Goal: Information Seeking & Learning: Compare options

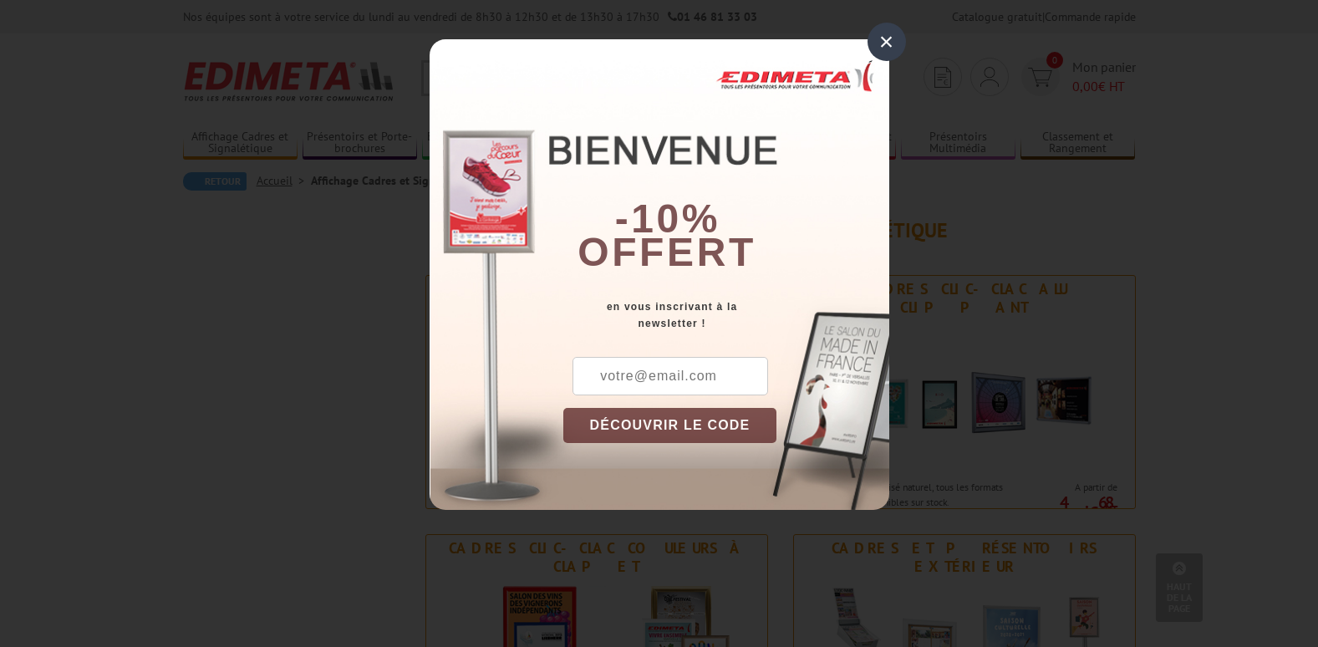
scroll to position [1755, 0]
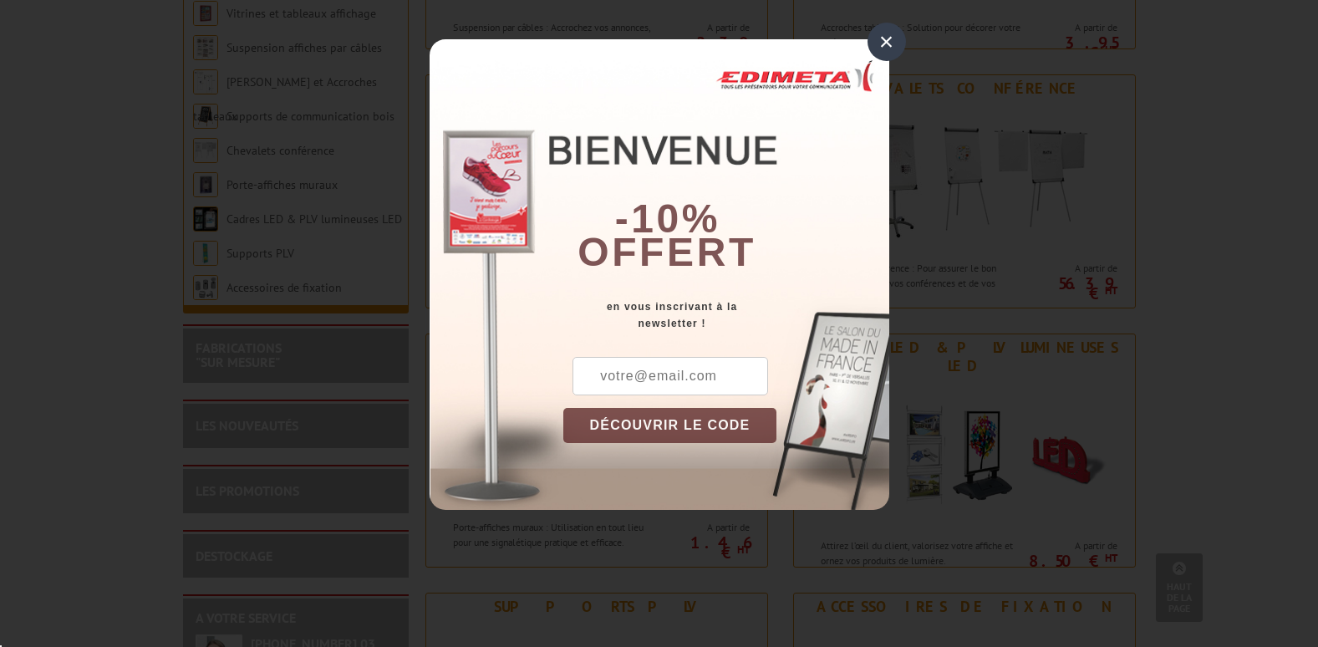
click at [882, 45] on div "×" at bounding box center [886, 42] width 38 height 38
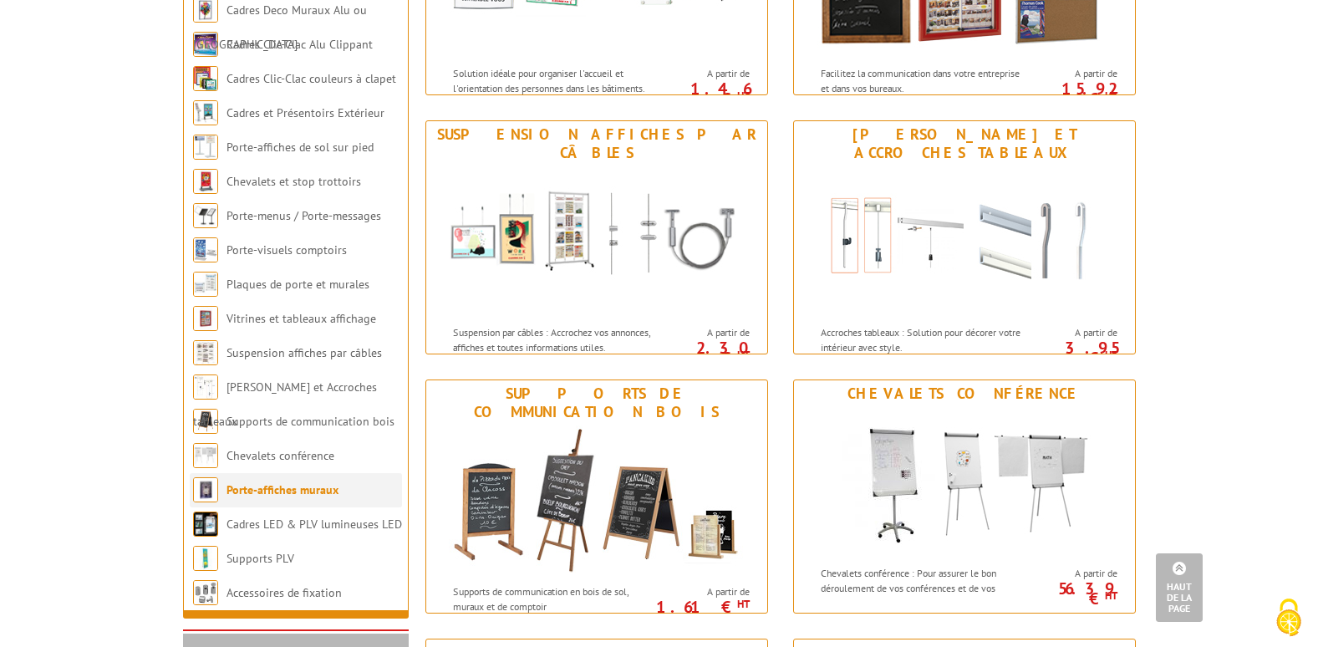
scroll to position [1421, 0]
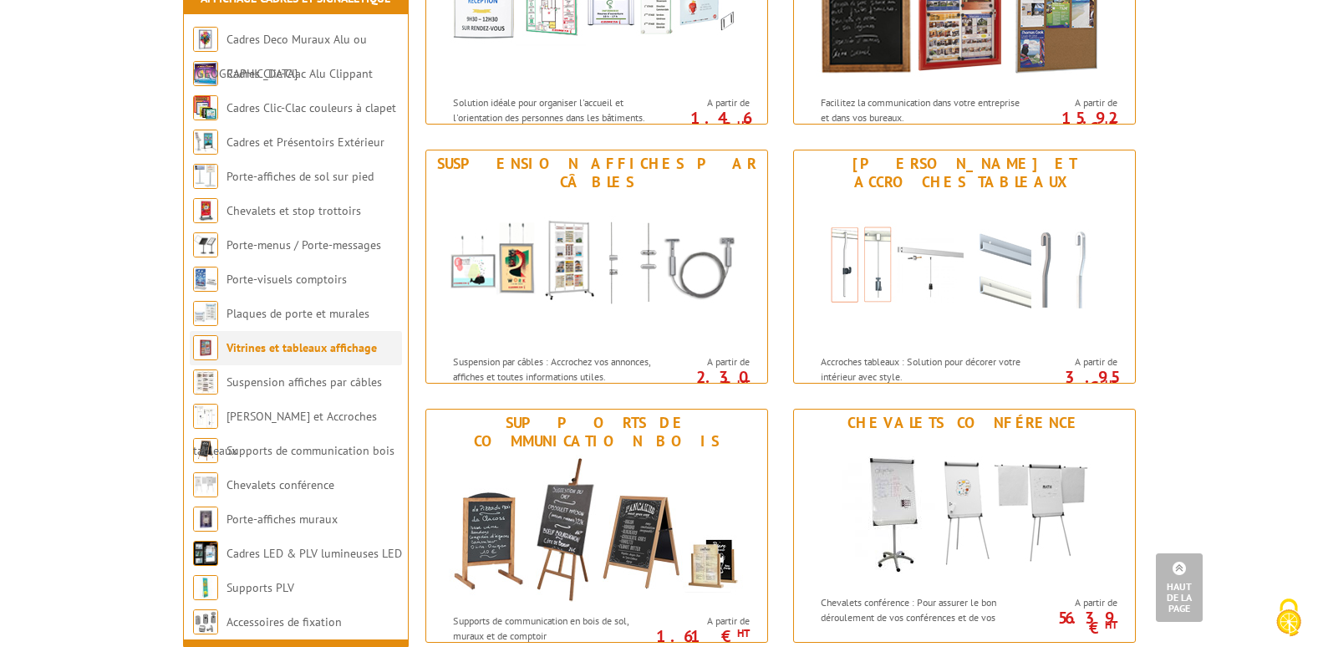
click at [302, 355] on link "Vitrines et tableaux affichage" at bounding box center [301, 347] width 150 height 15
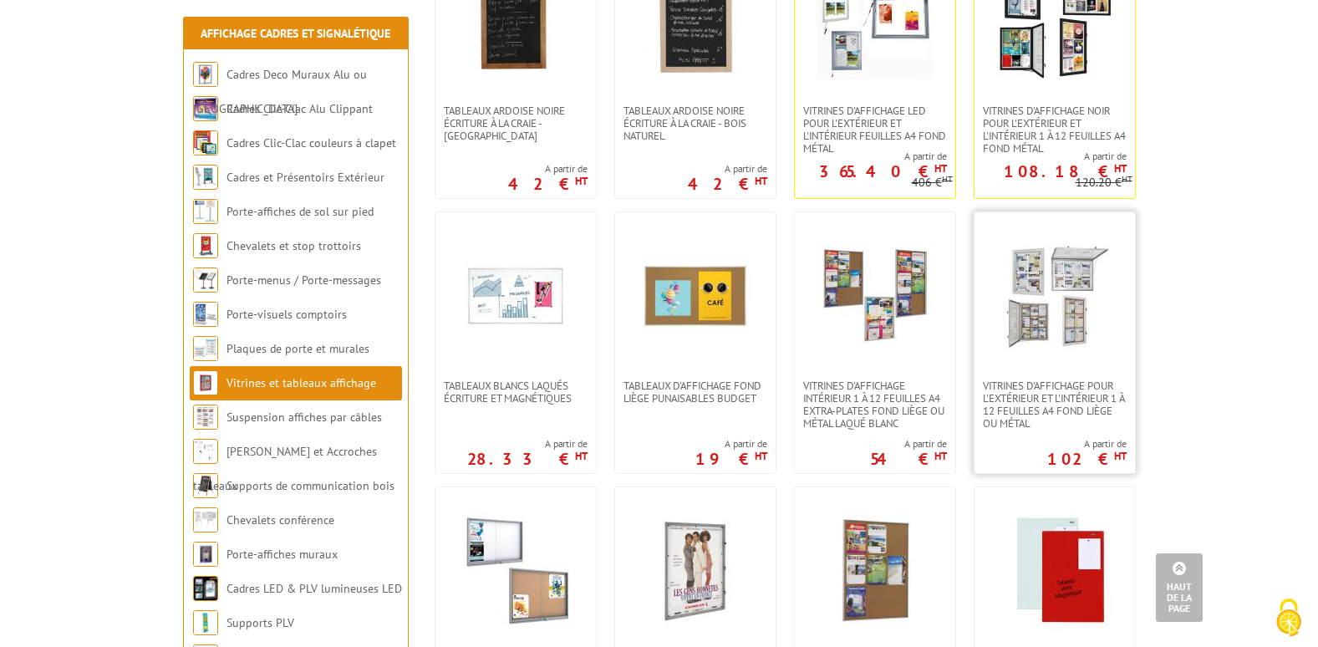
click at [1034, 308] on img at bounding box center [1054, 295] width 117 height 117
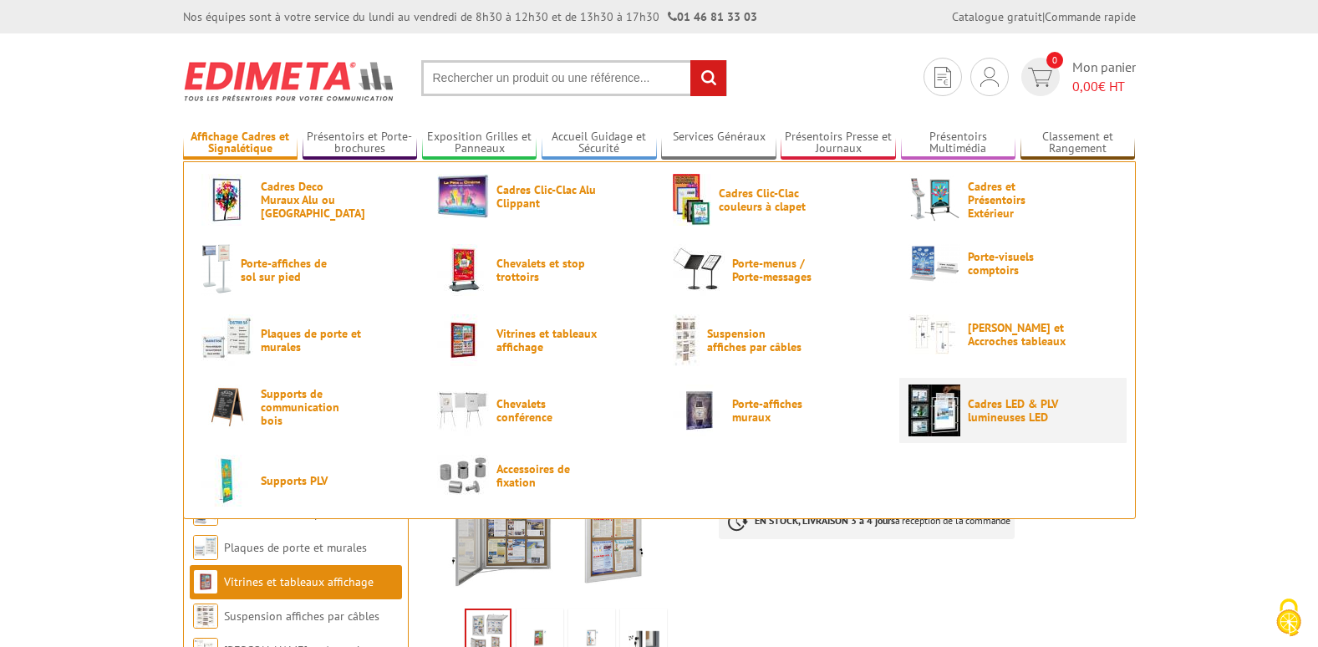
click at [933, 414] on img at bounding box center [934, 410] width 52 height 52
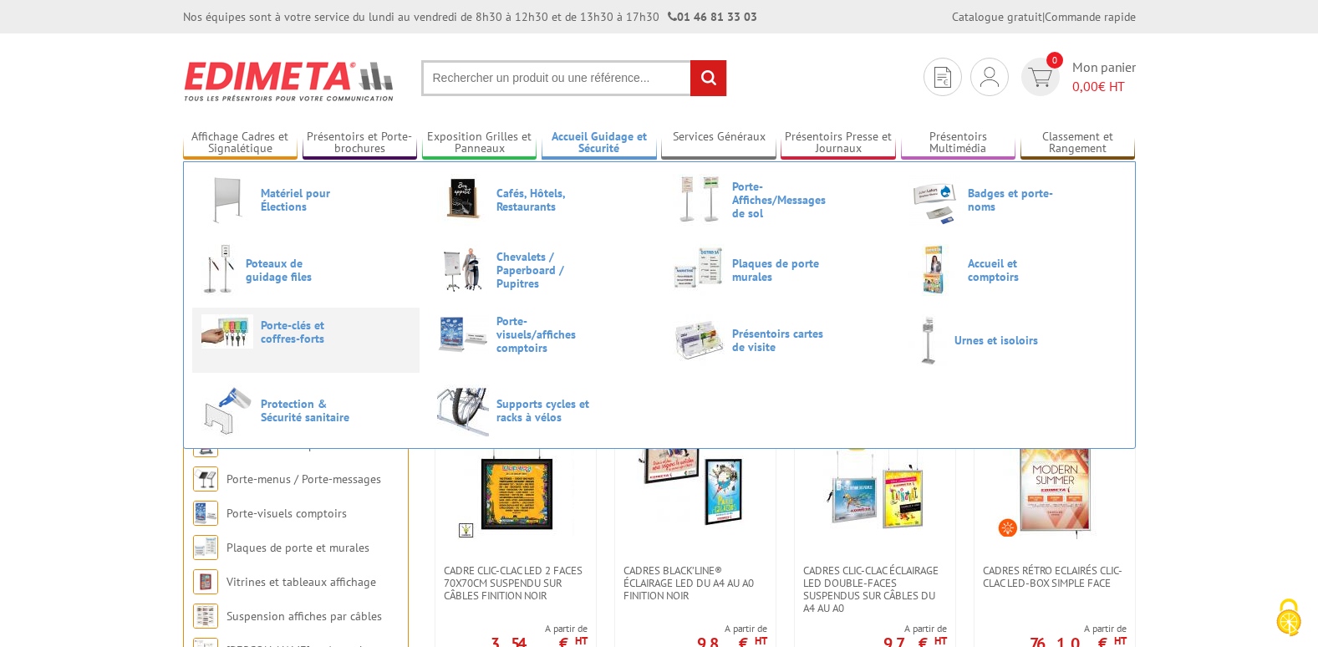
click at [272, 336] on span "Porte-clés et coffres-forts" at bounding box center [311, 331] width 100 height 27
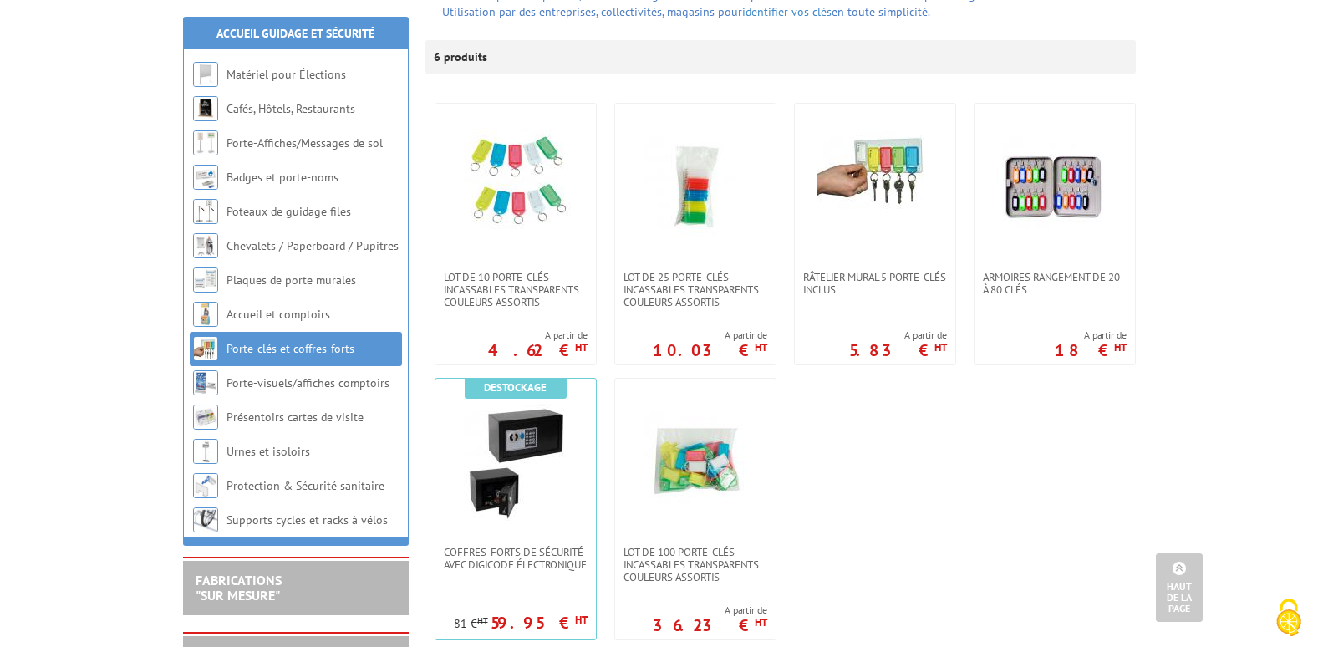
scroll to position [251, 0]
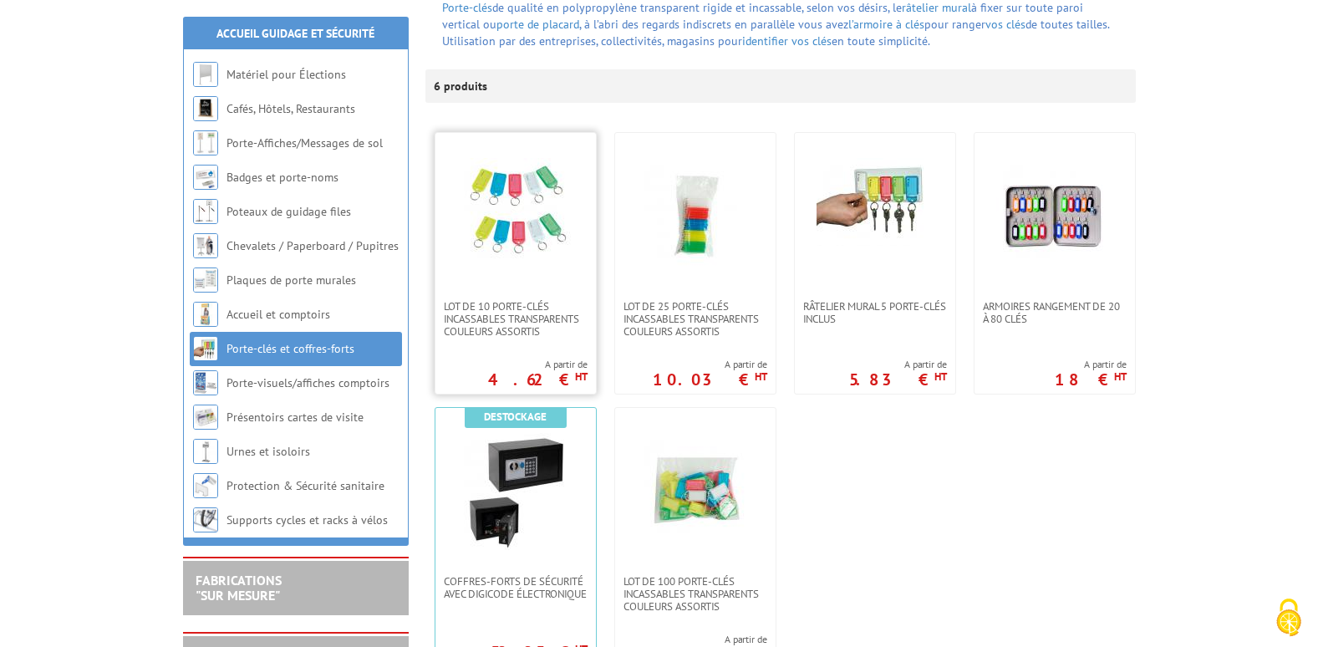
click at [503, 244] on img at bounding box center [515, 216] width 117 height 117
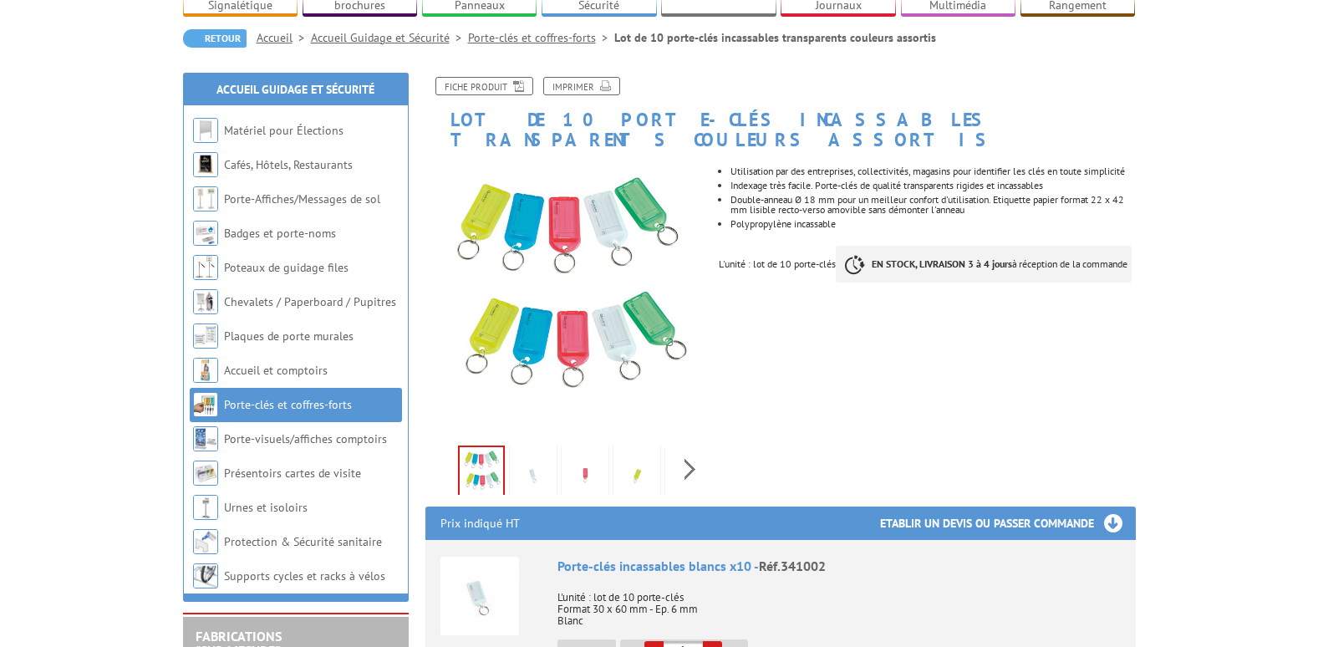
scroll to position [167, 0]
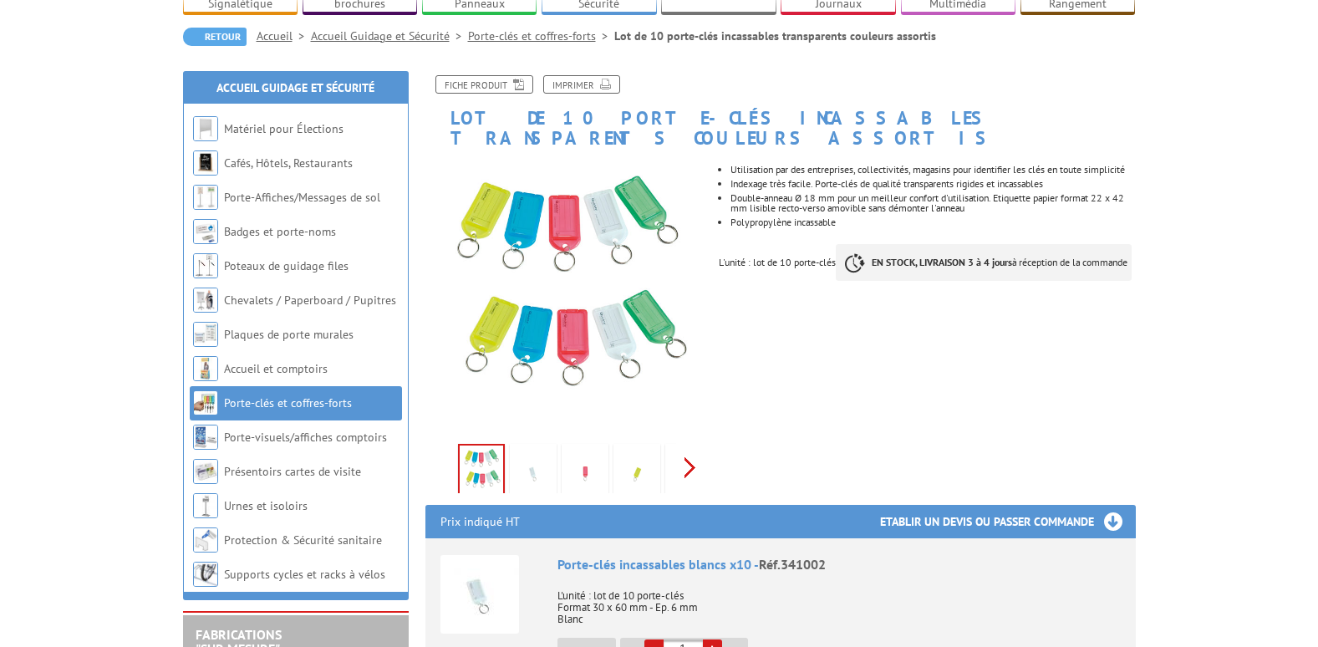
click at [689, 438] on div "Previous Next" at bounding box center [566, 467] width 282 height 58
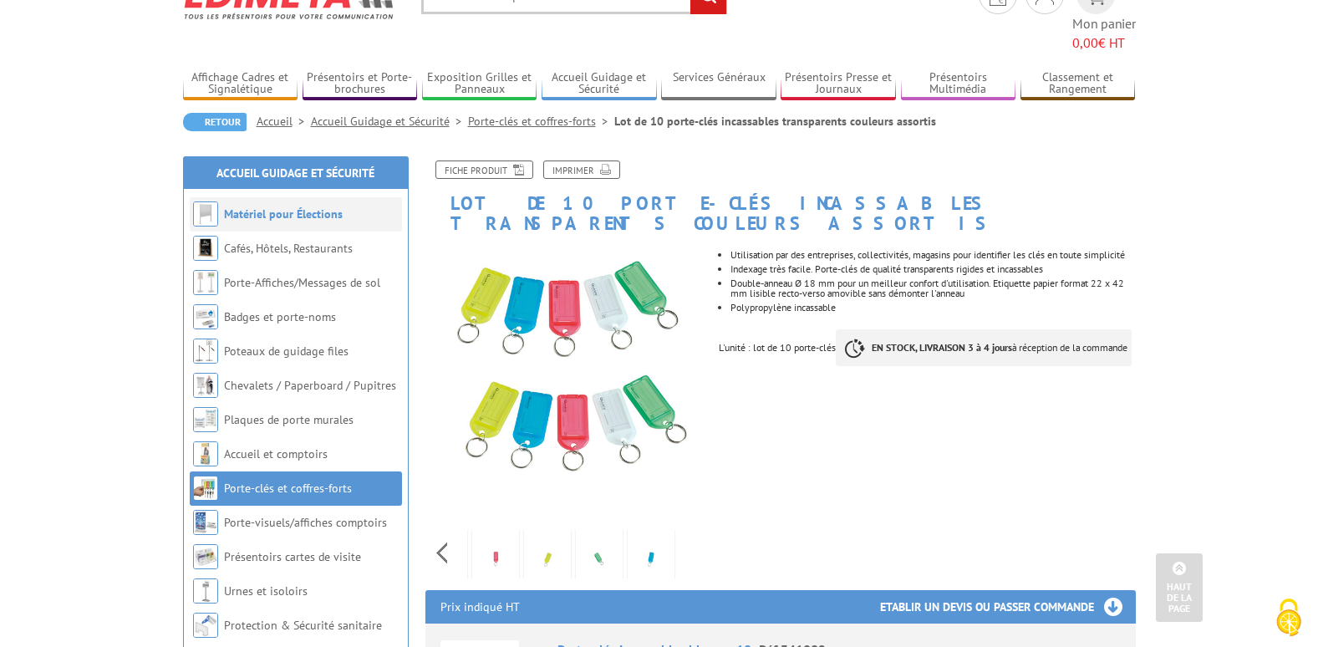
scroll to position [0, 0]
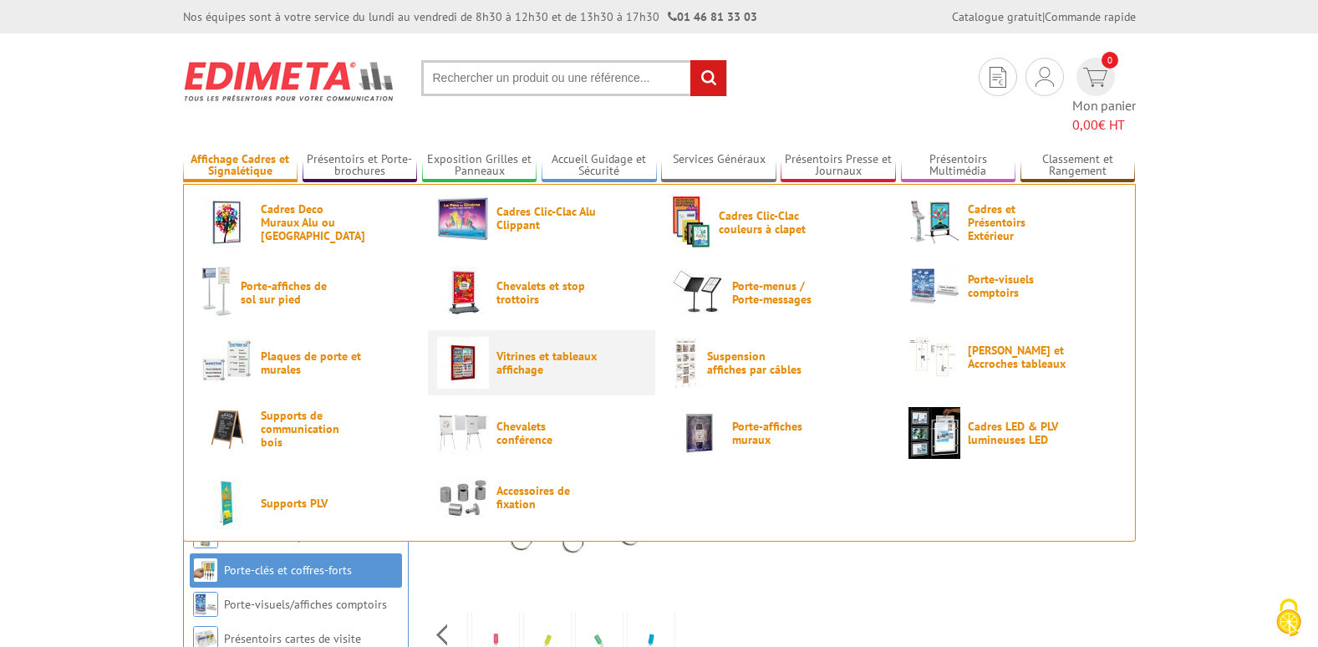
click at [481, 343] on img at bounding box center [463, 363] width 52 height 52
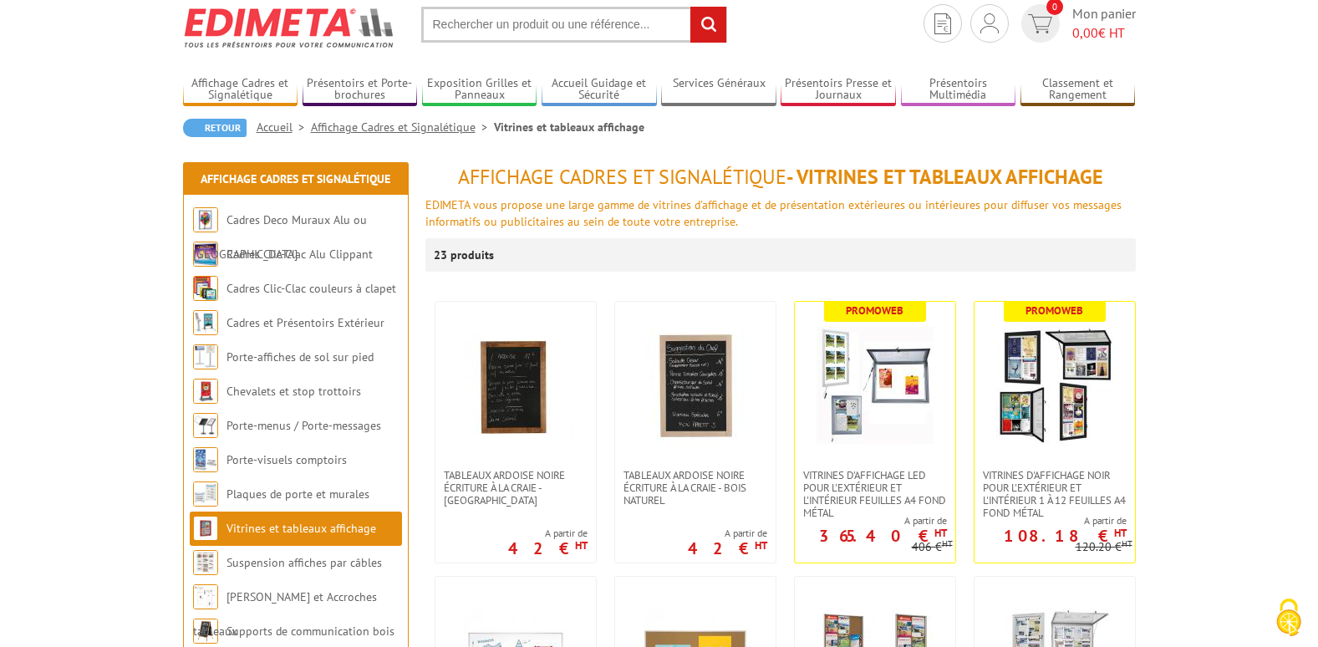
scroll to position [84, 0]
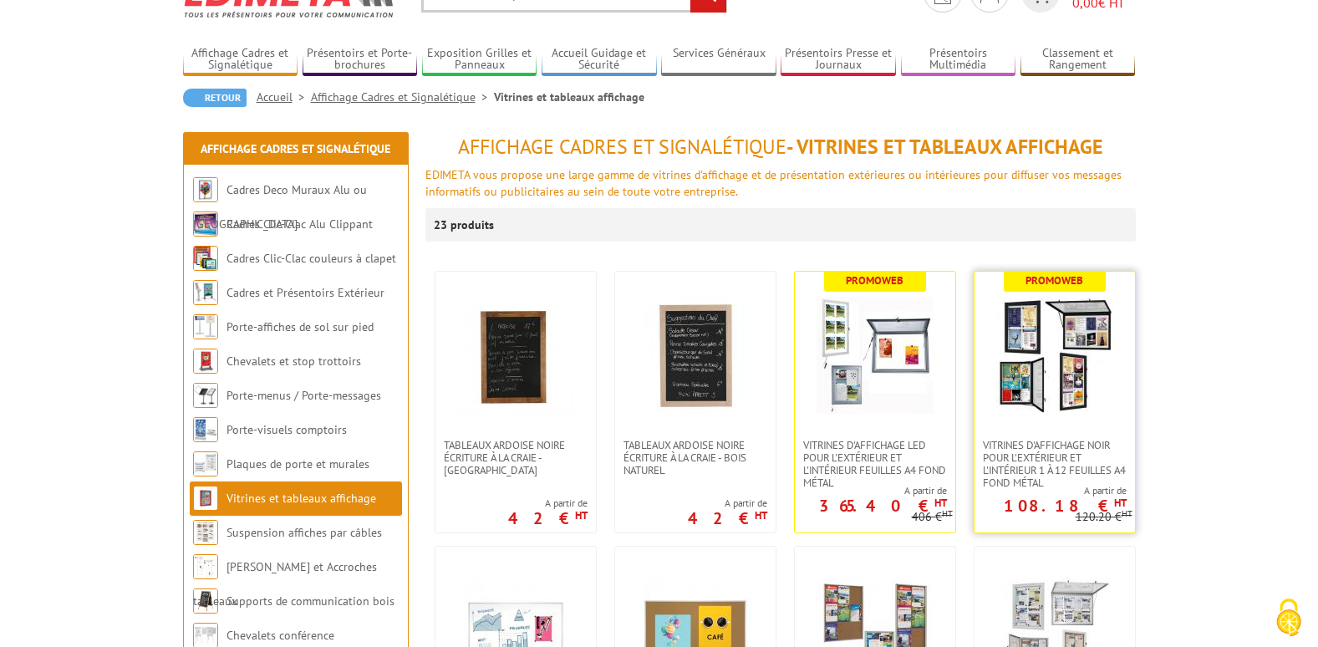
click at [1062, 368] on img at bounding box center [1054, 355] width 117 height 117
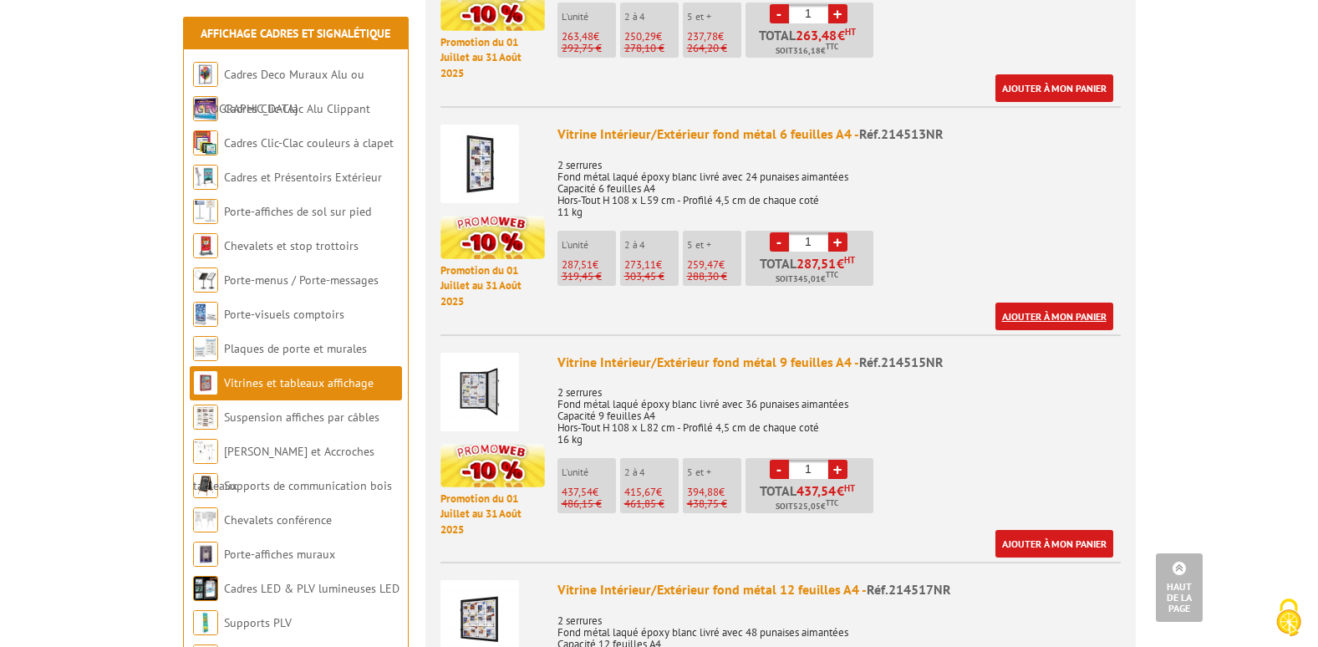
scroll to position [1337, 0]
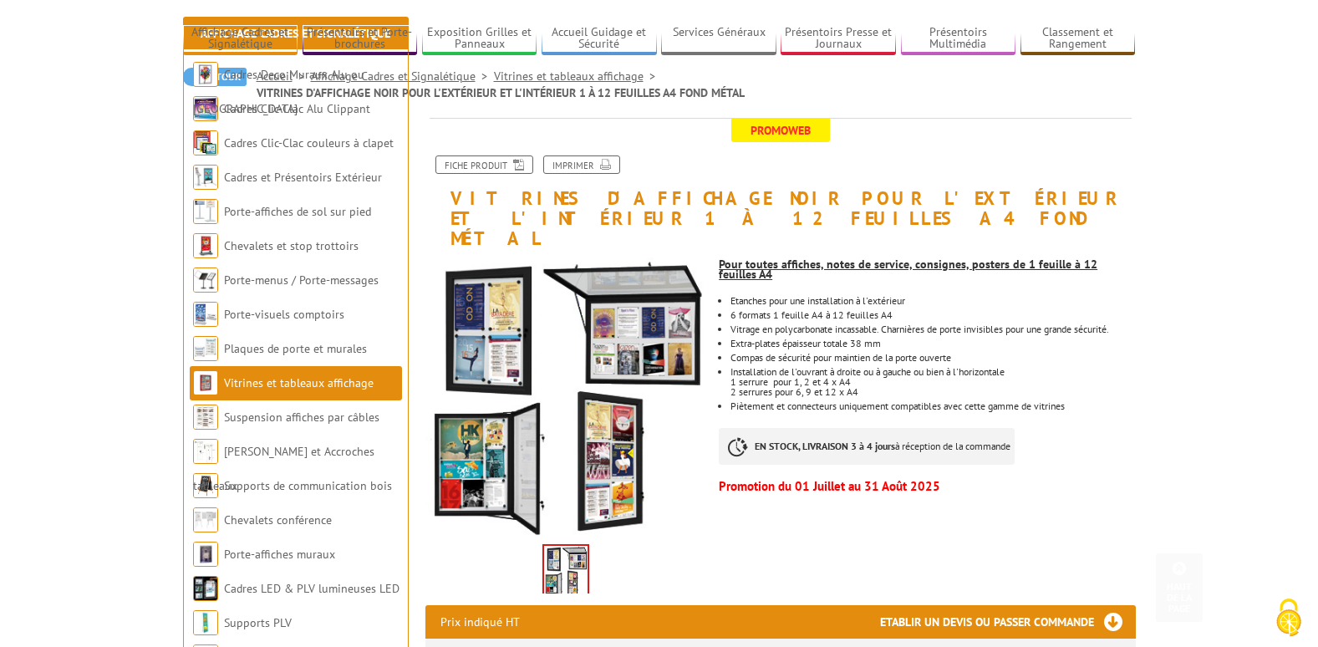
scroll to position [0, 0]
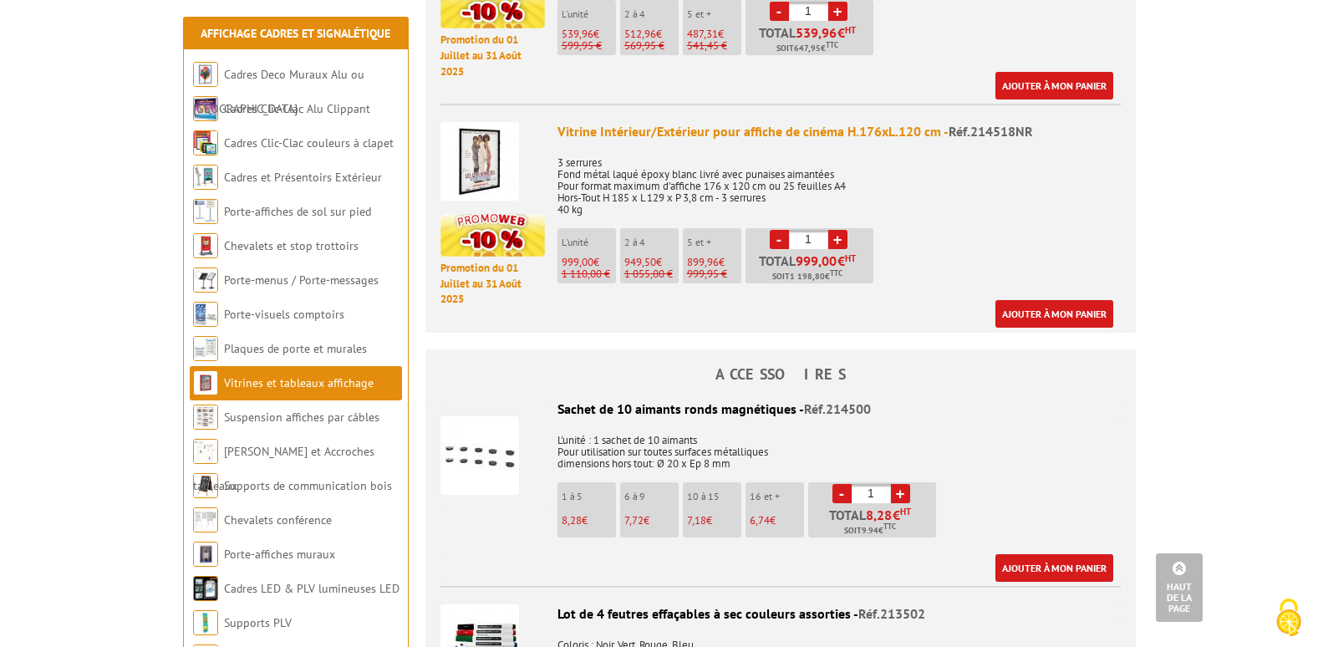
click at [110, 589] on body "Nos équipes sont à votre service du lundi au vendredi de 8h30 à 12h30 et de 13h…" at bounding box center [659, 410] width 1318 height 4832
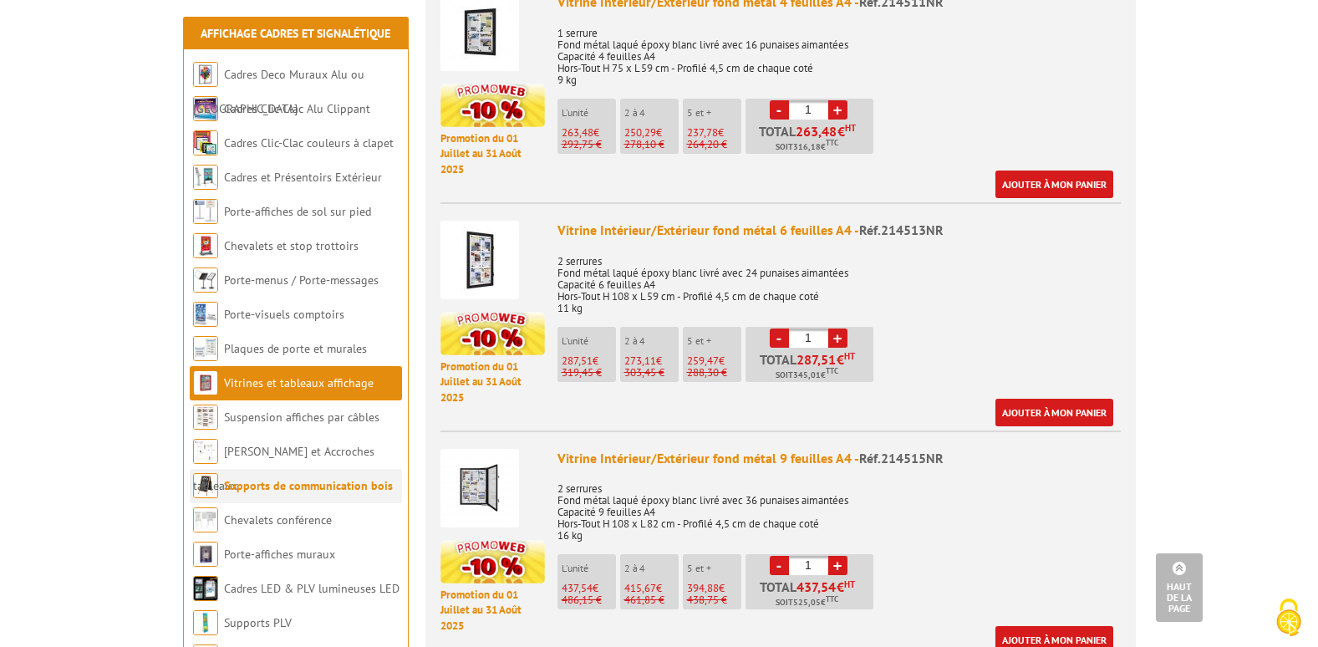
scroll to position [1253, 0]
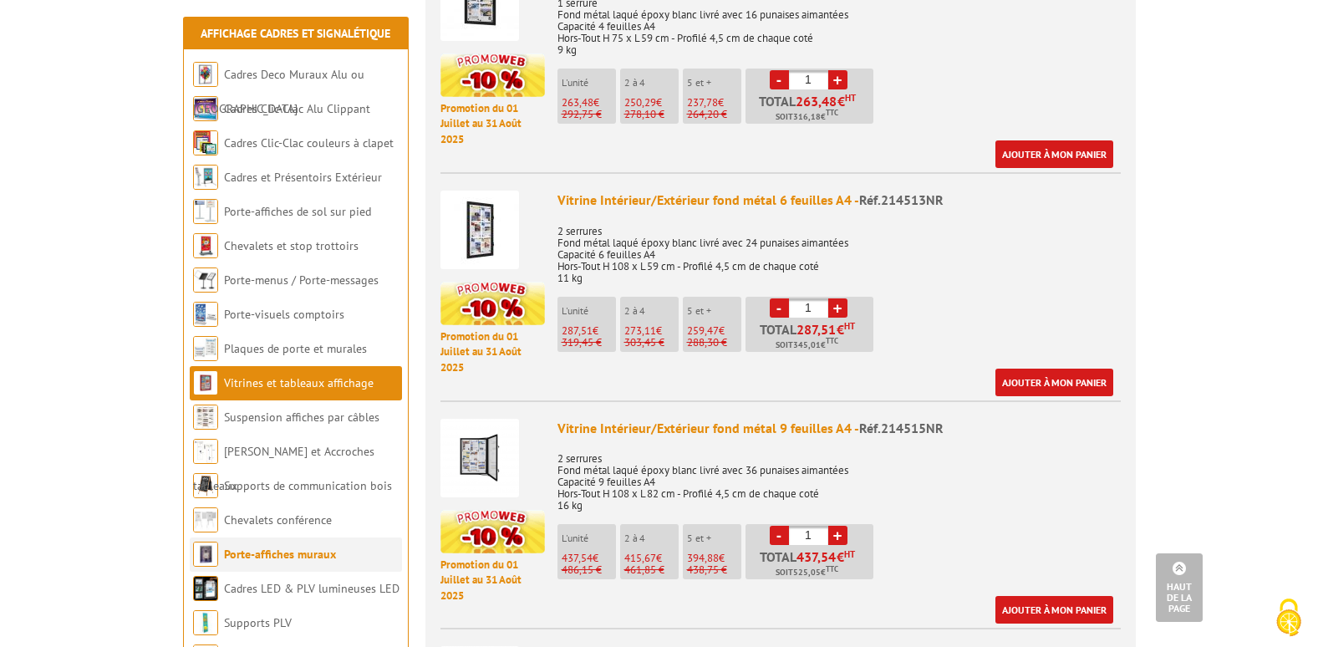
click at [289, 557] on link "Porte-affiches muraux" at bounding box center [280, 554] width 112 height 15
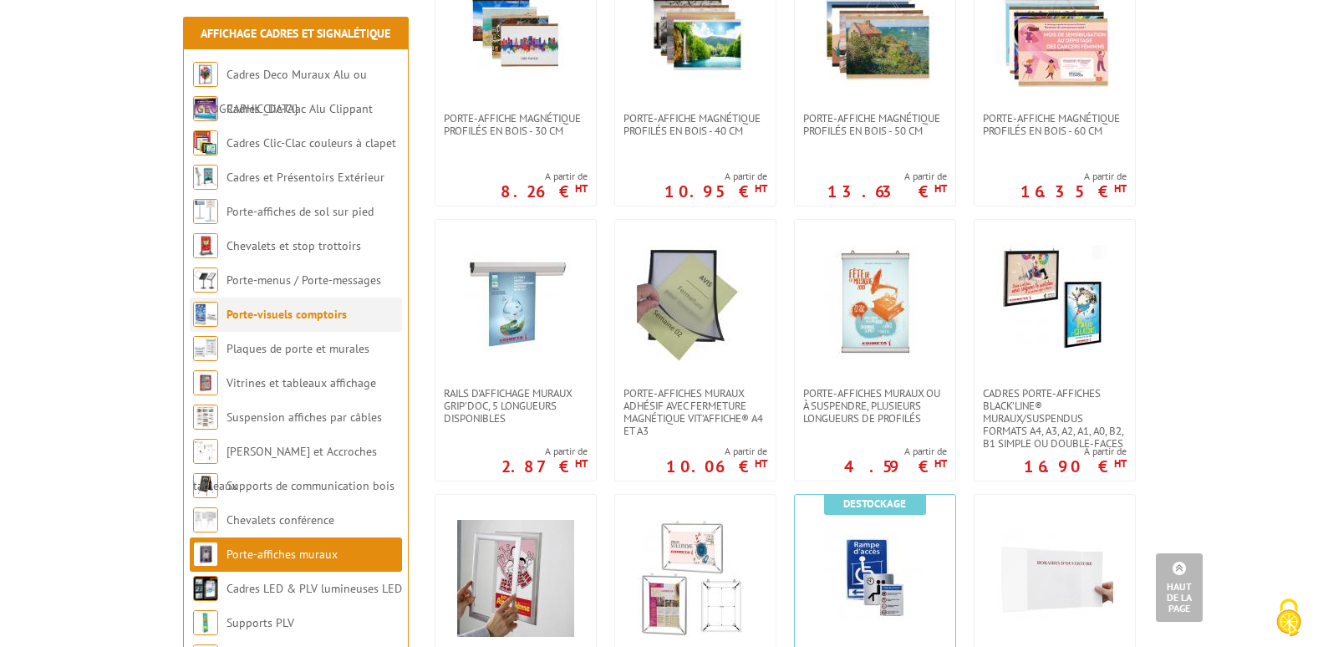
scroll to position [418, 0]
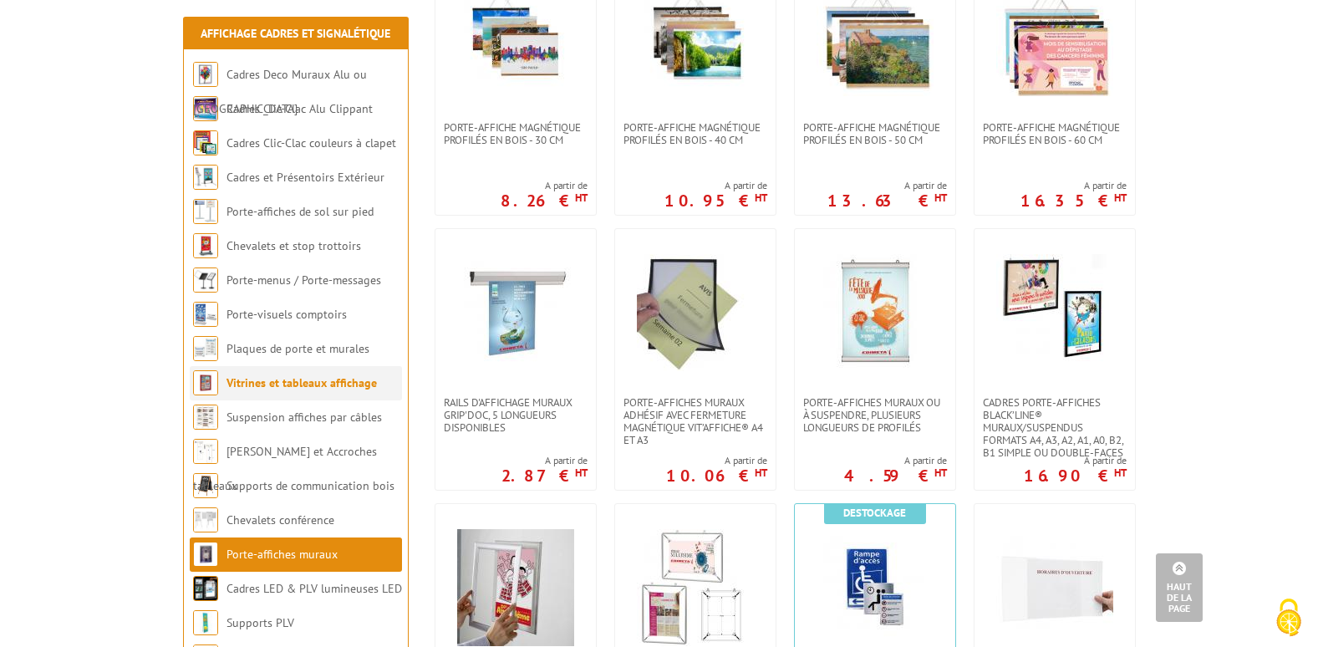
click at [262, 388] on link "Vitrines et tableaux affichage" at bounding box center [301, 382] width 150 height 15
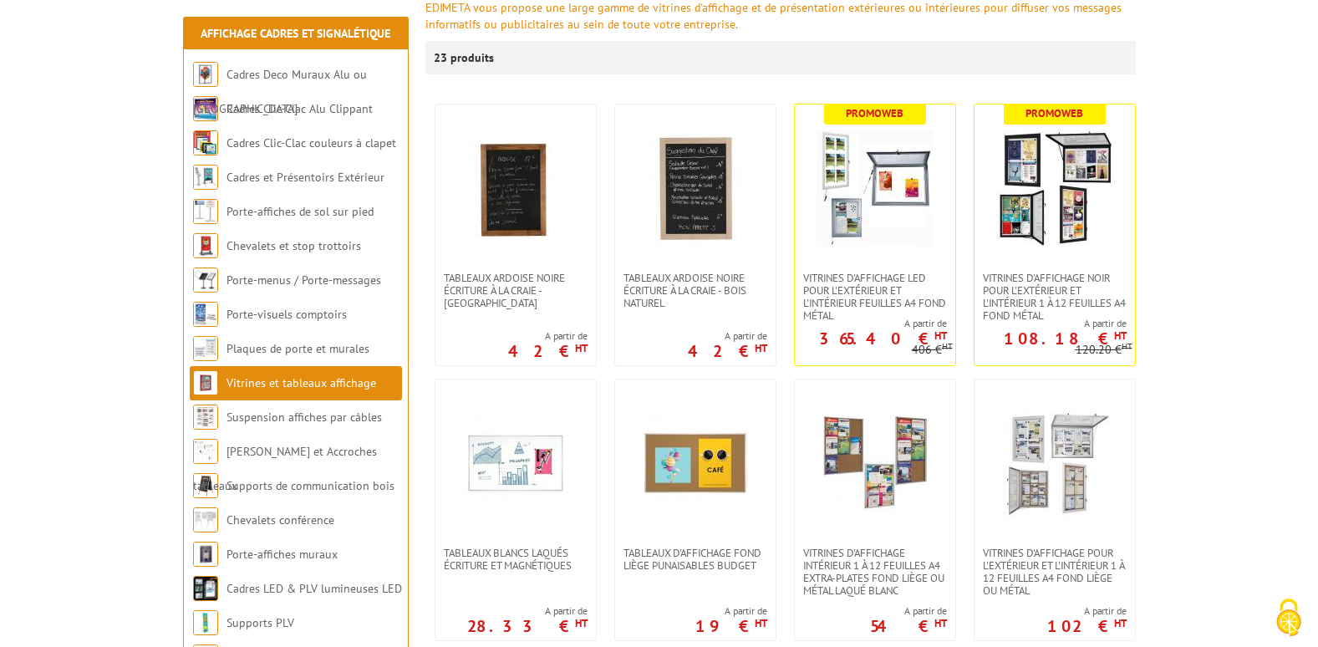
scroll to position [334, 0]
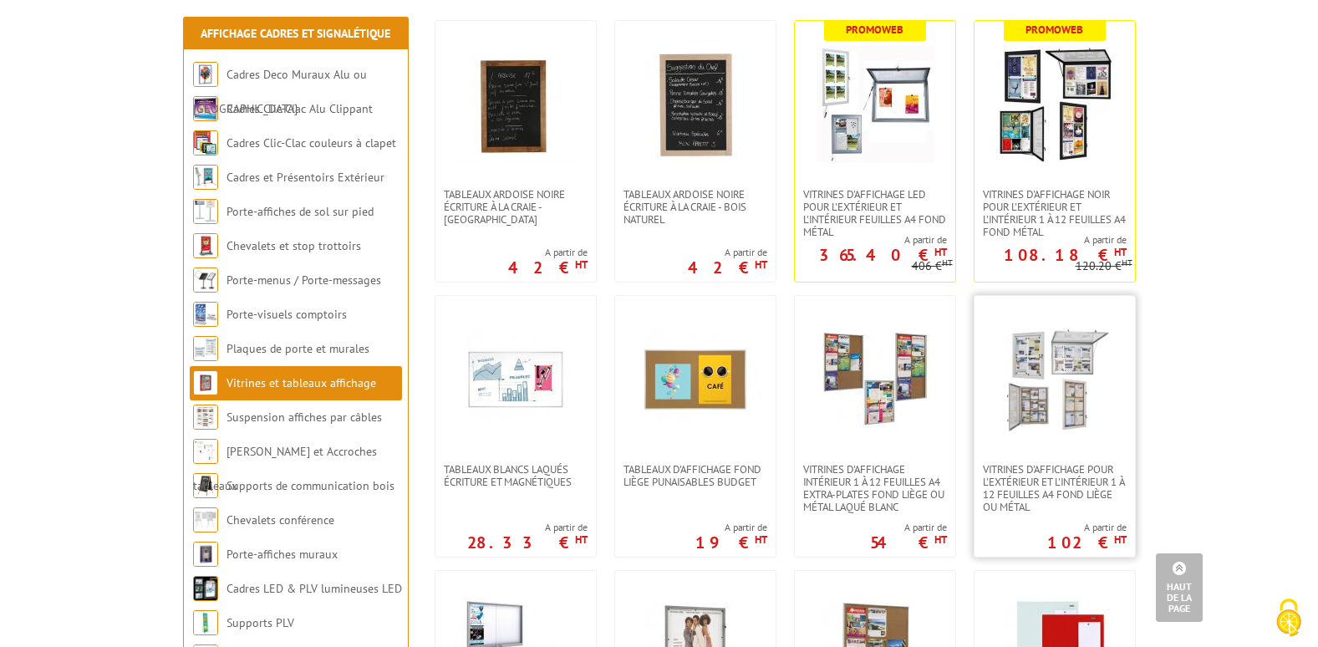
click at [1029, 361] on img at bounding box center [1054, 379] width 117 height 117
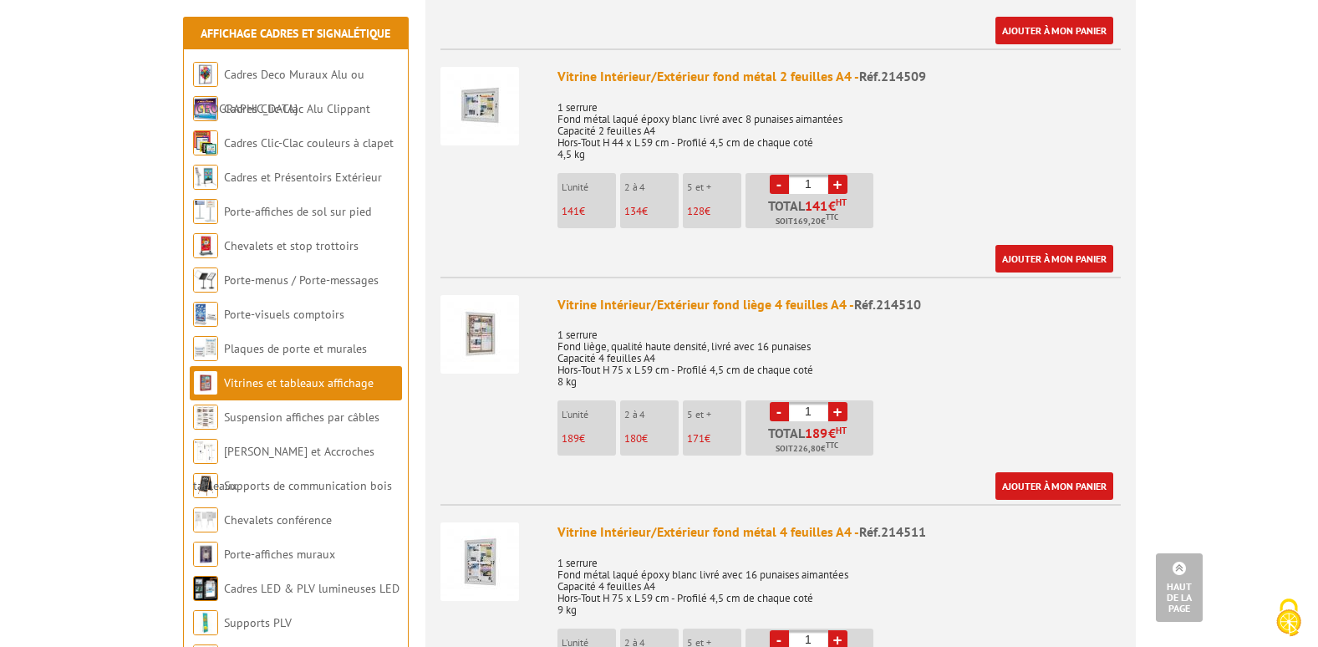
scroll to position [1421, 0]
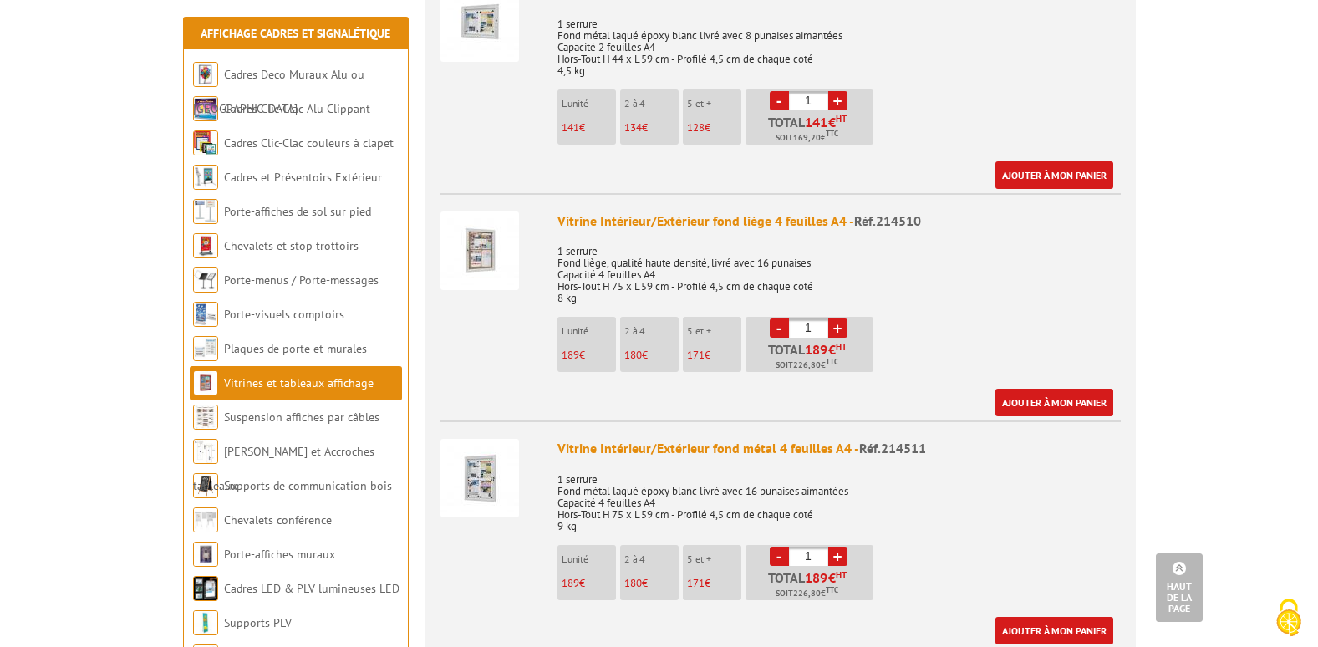
click at [481, 460] on img at bounding box center [479, 478] width 79 height 79
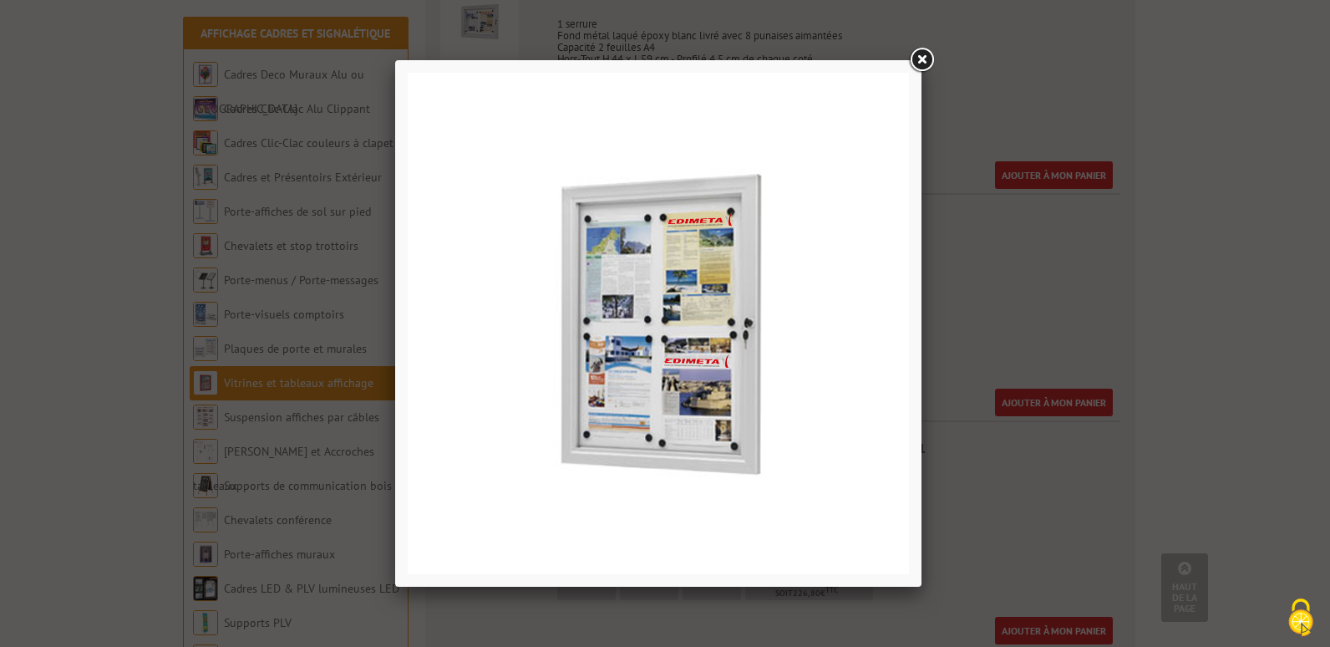
click at [709, 358] on img at bounding box center [658, 323] width 501 height 501
click at [923, 55] on link at bounding box center [922, 60] width 30 height 30
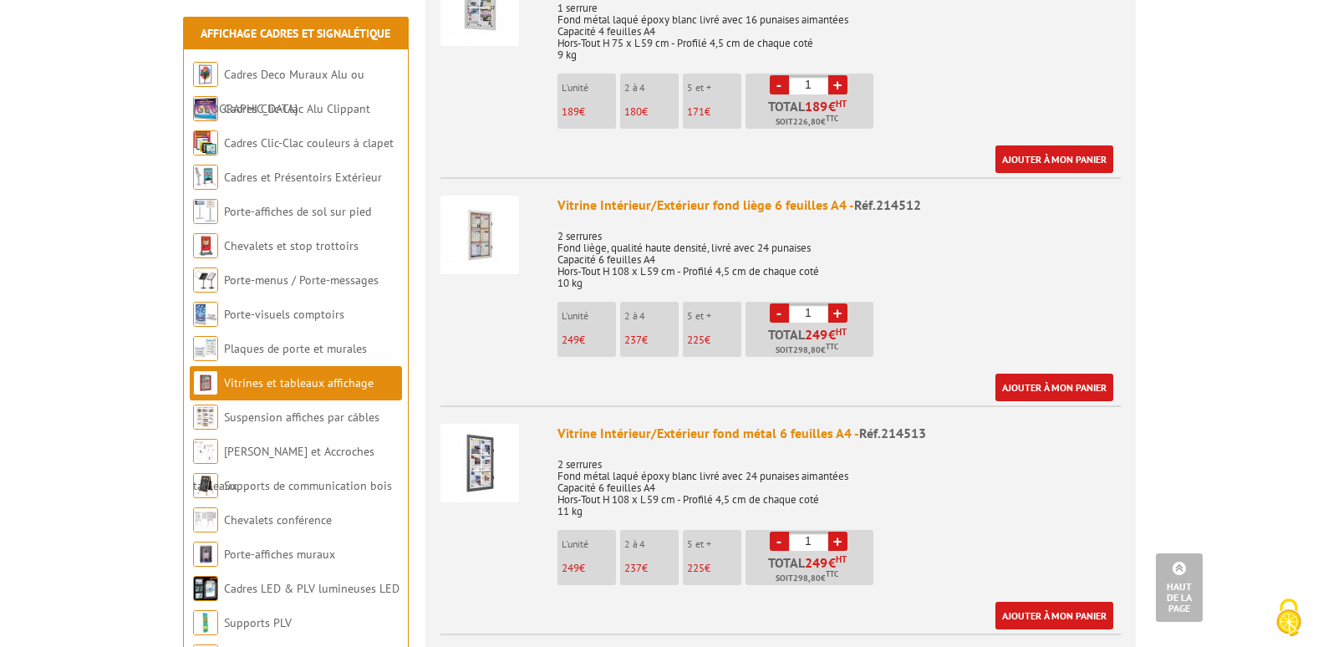
scroll to position [1922, 0]
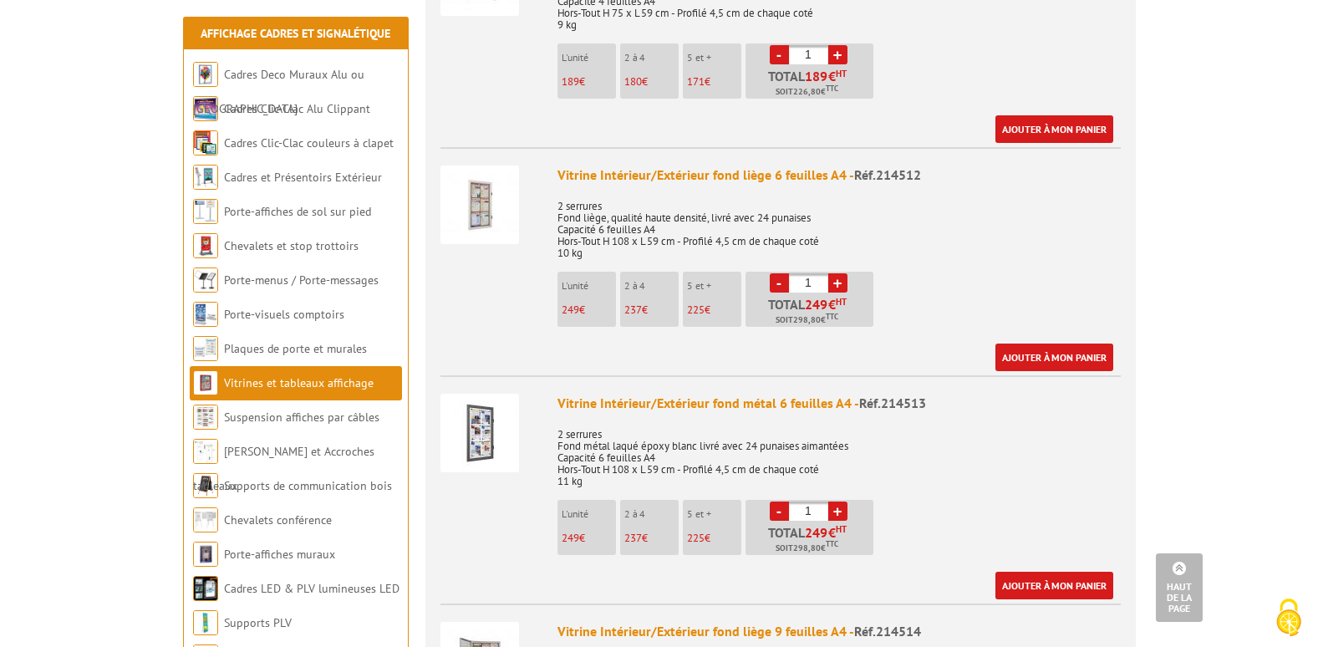
click at [475, 425] on img at bounding box center [479, 433] width 79 height 79
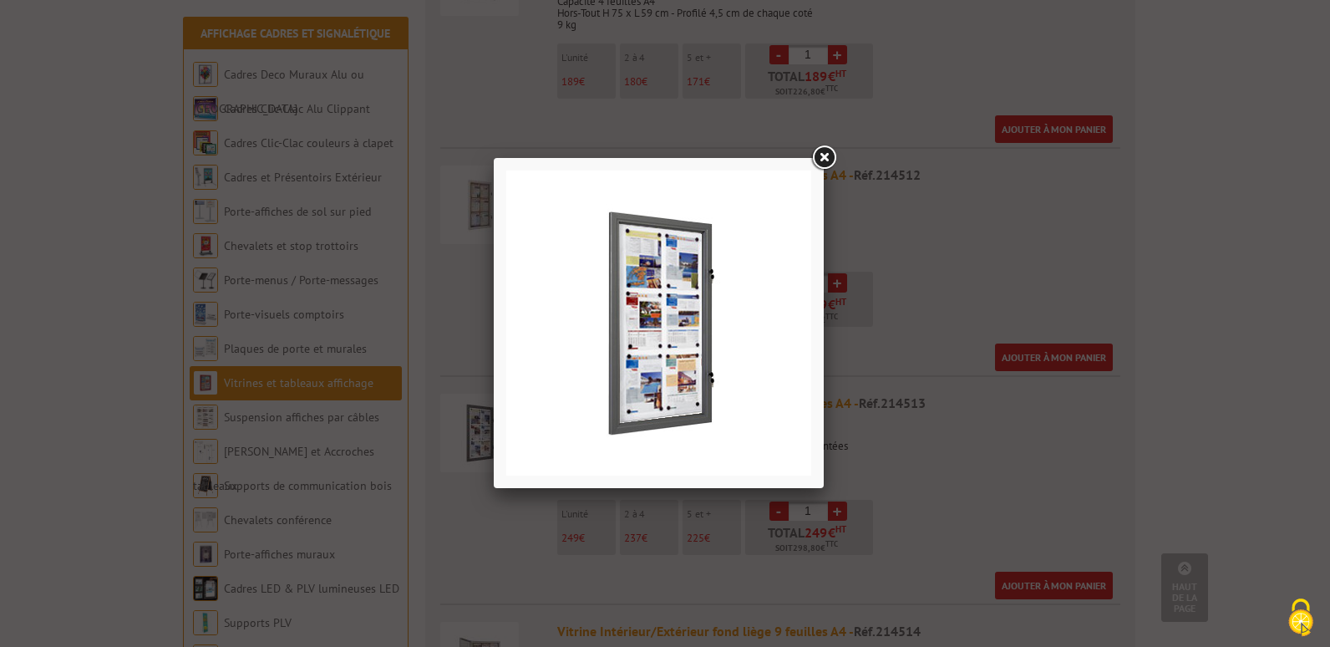
click at [813, 160] on link at bounding box center [824, 158] width 30 height 30
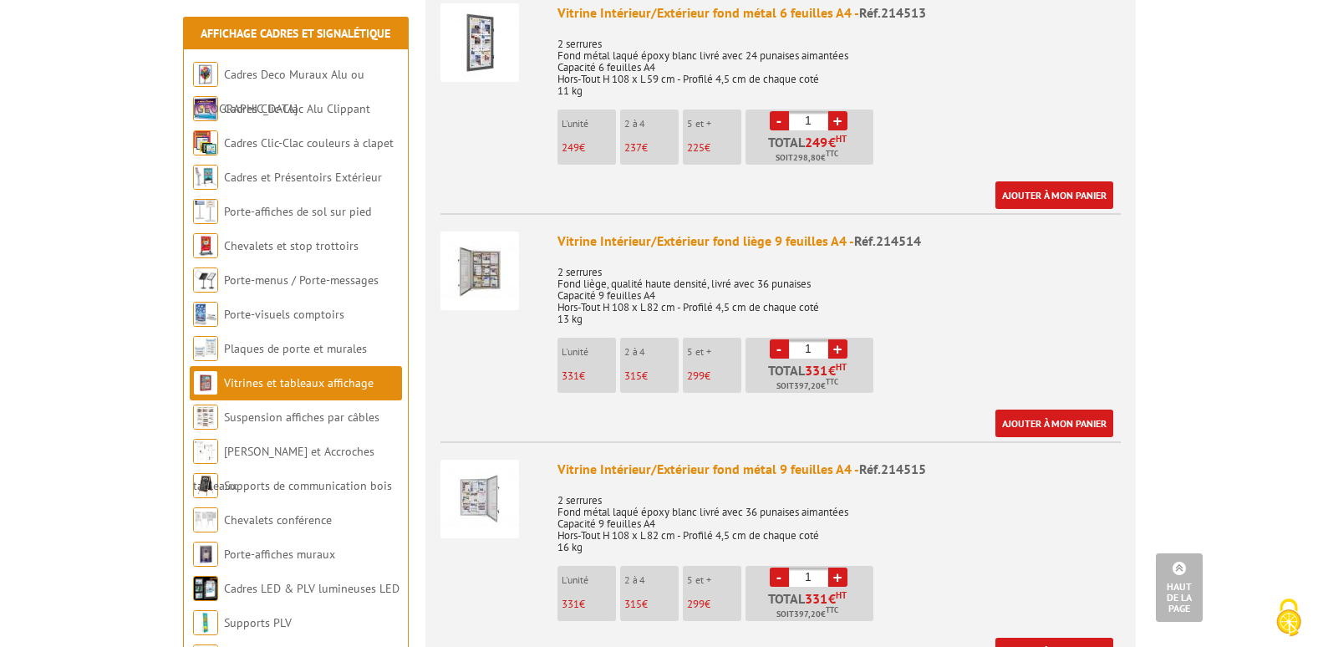
scroll to position [2340, 0]
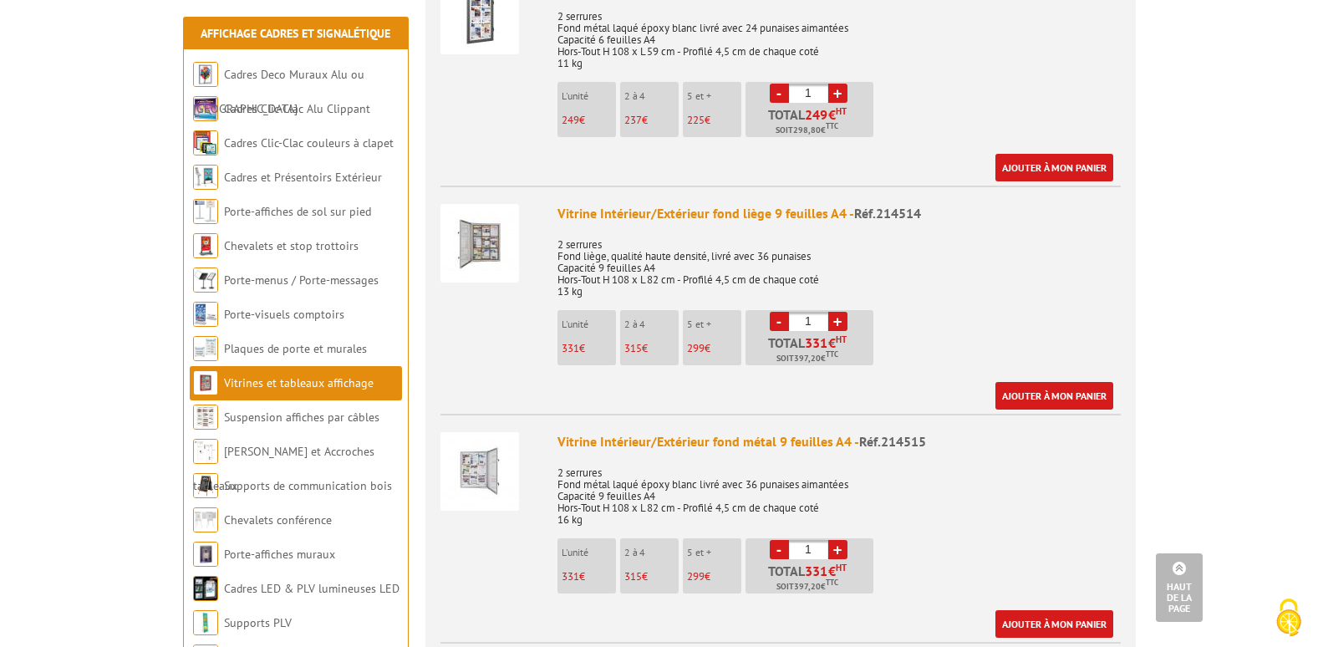
click at [488, 445] on img at bounding box center [479, 471] width 79 height 79
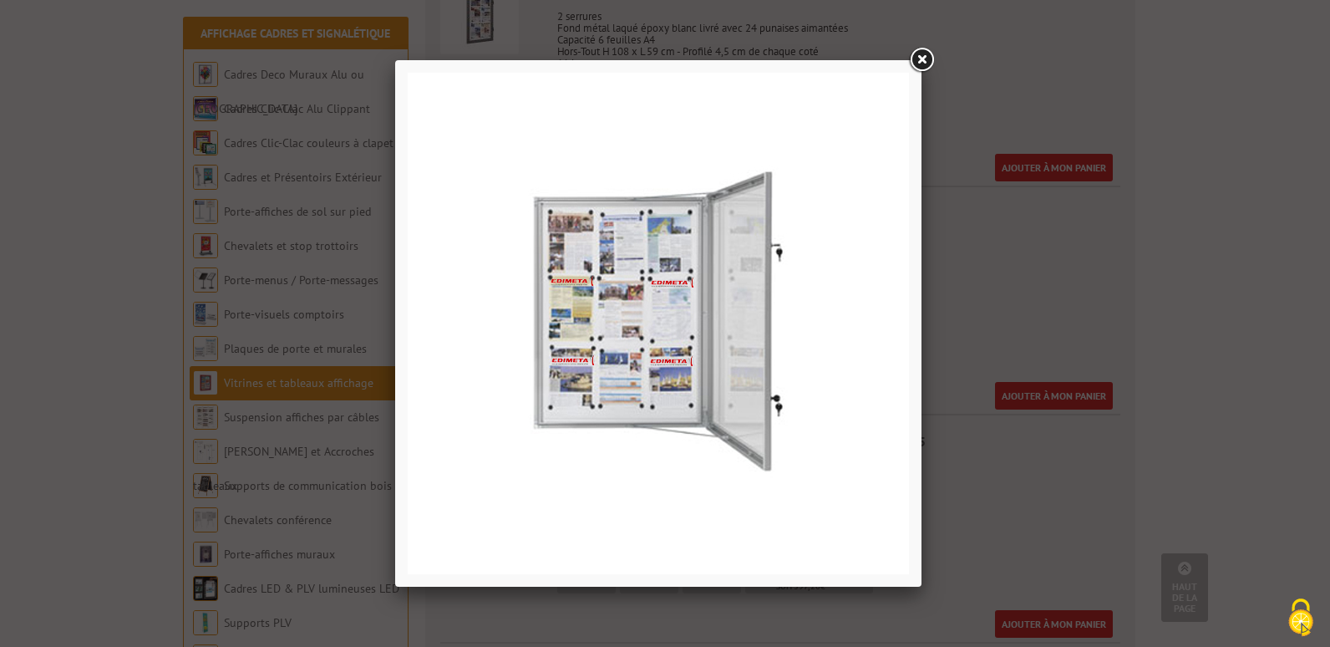
click at [725, 330] on img at bounding box center [658, 323] width 501 height 501
drag, startPoint x: 925, startPoint y: 54, endPoint x: 895, endPoint y: 87, distance: 44.4
click at [923, 56] on link at bounding box center [922, 60] width 30 height 30
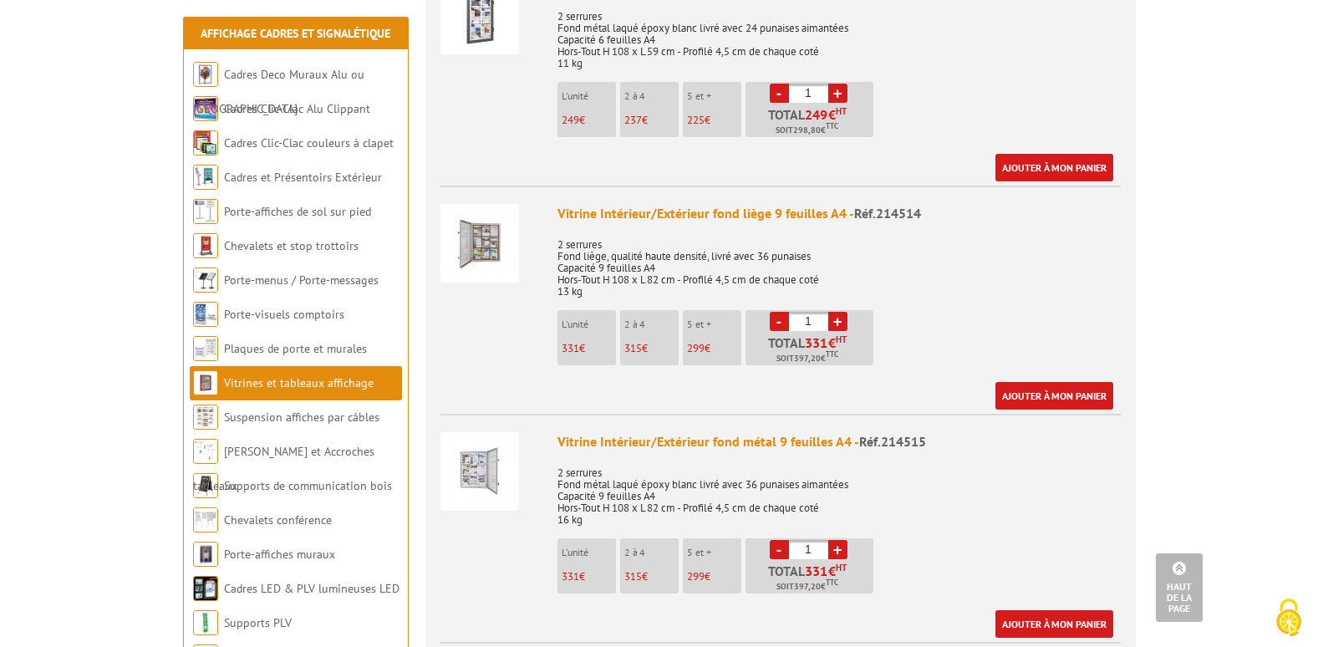
click at [485, 224] on img at bounding box center [479, 243] width 79 height 79
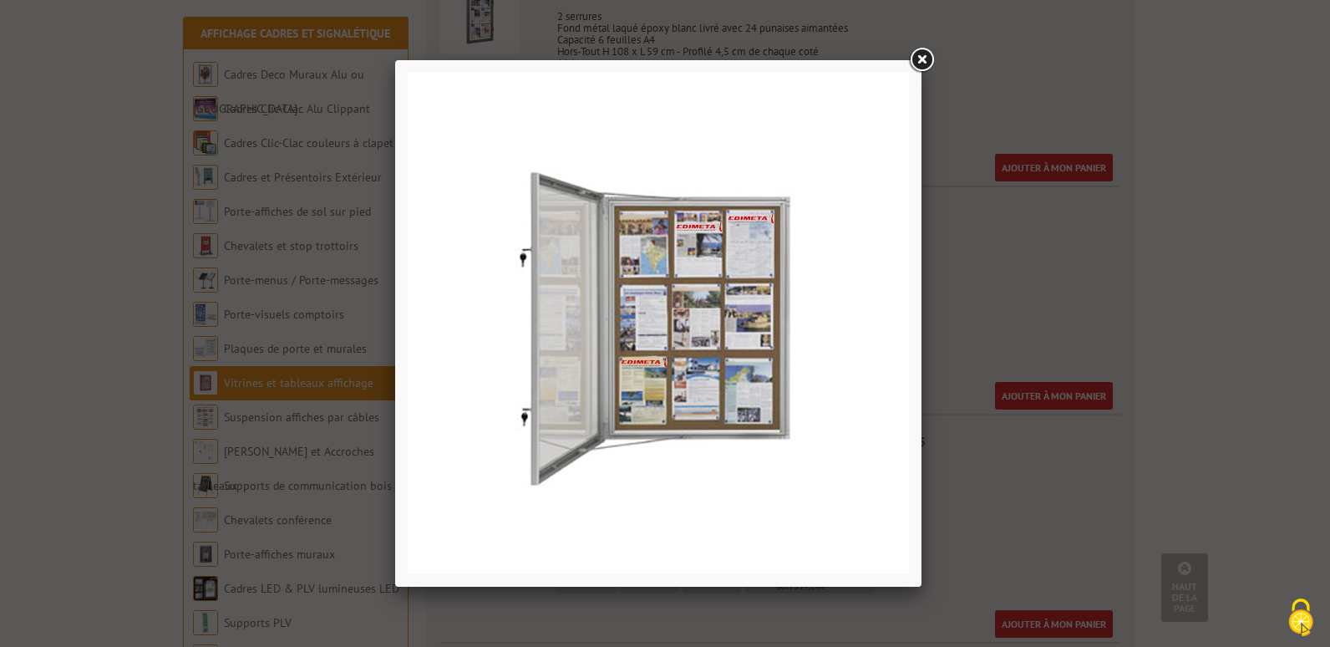
click at [924, 61] on link at bounding box center [922, 60] width 30 height 30
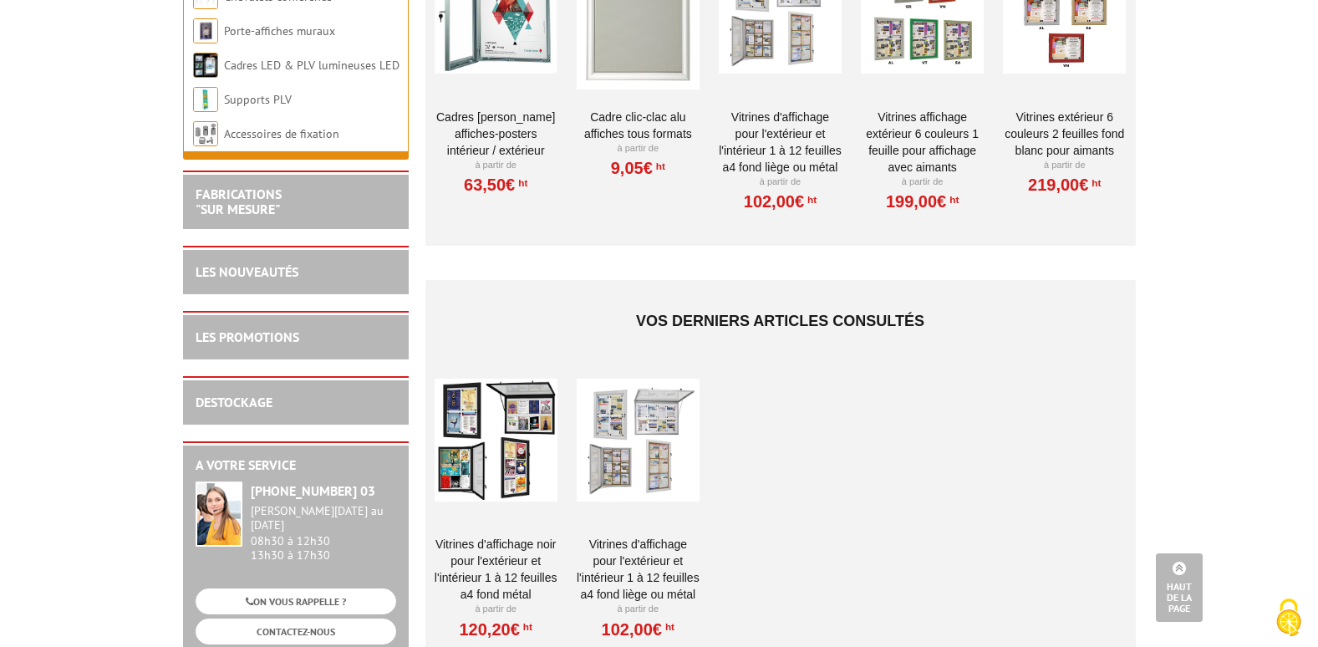
scroll to position [4930, 0]
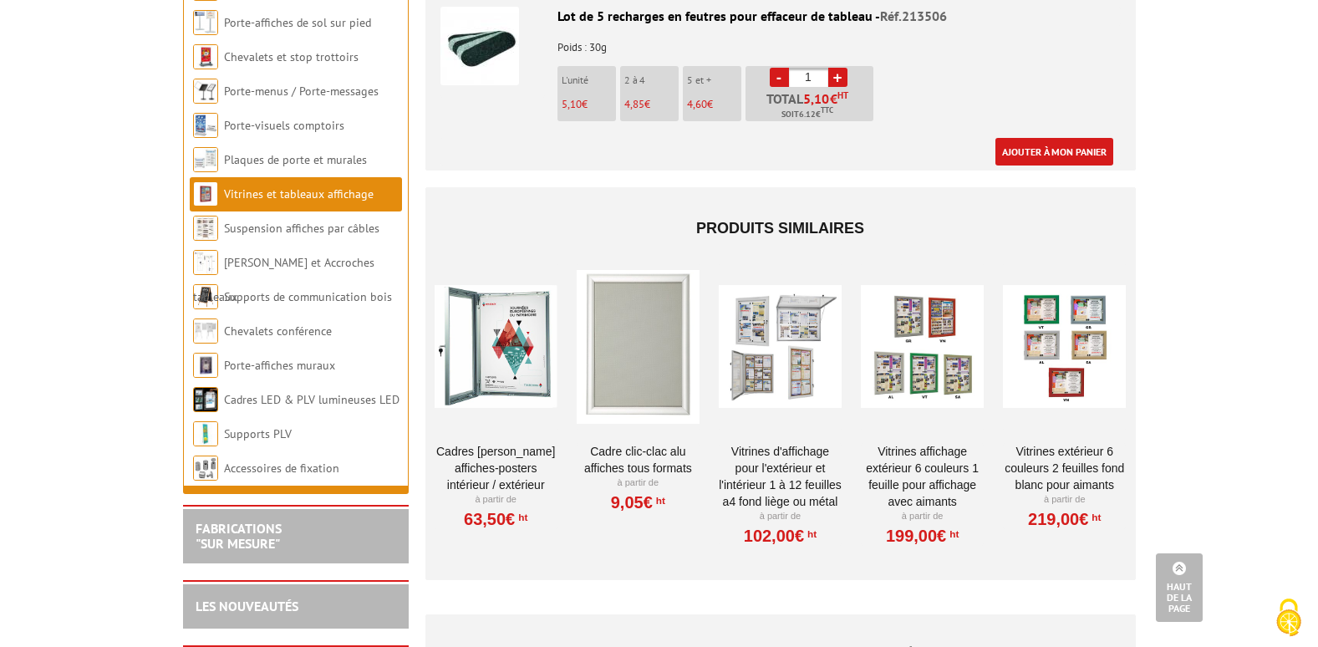
click at [934, 341] on div at bounding box center [922, 346] width 123 height 167
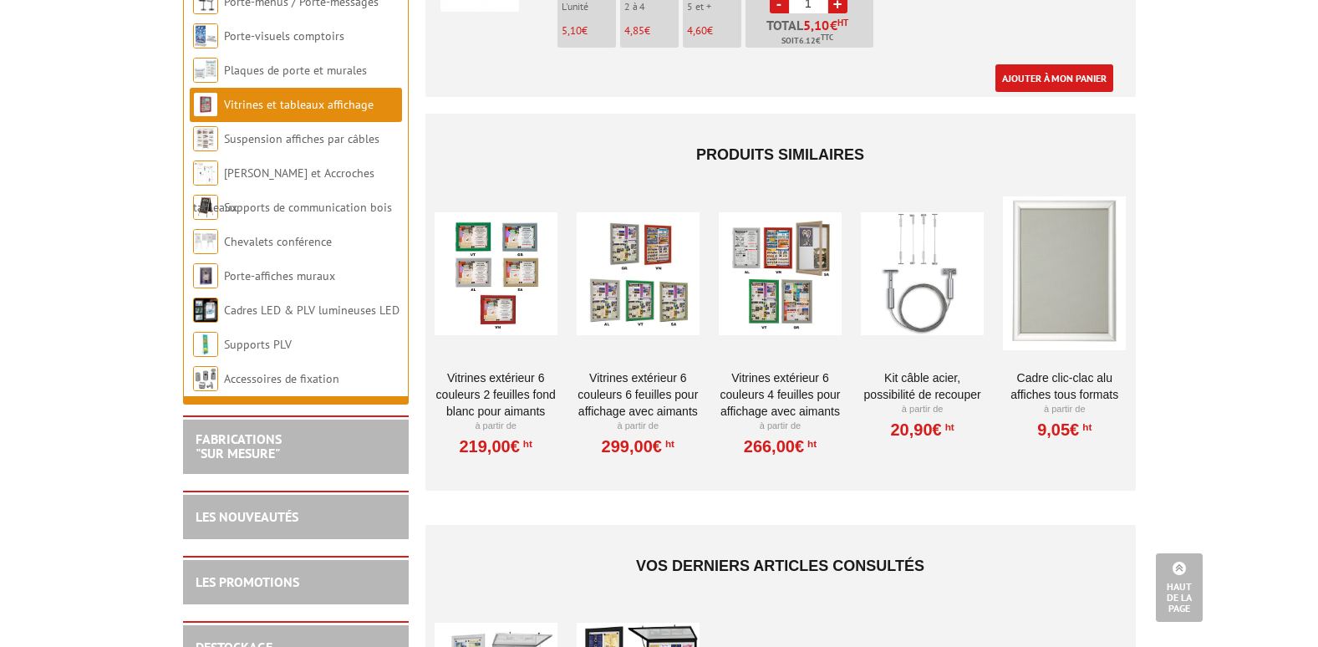
scroll to position [2789, 0]
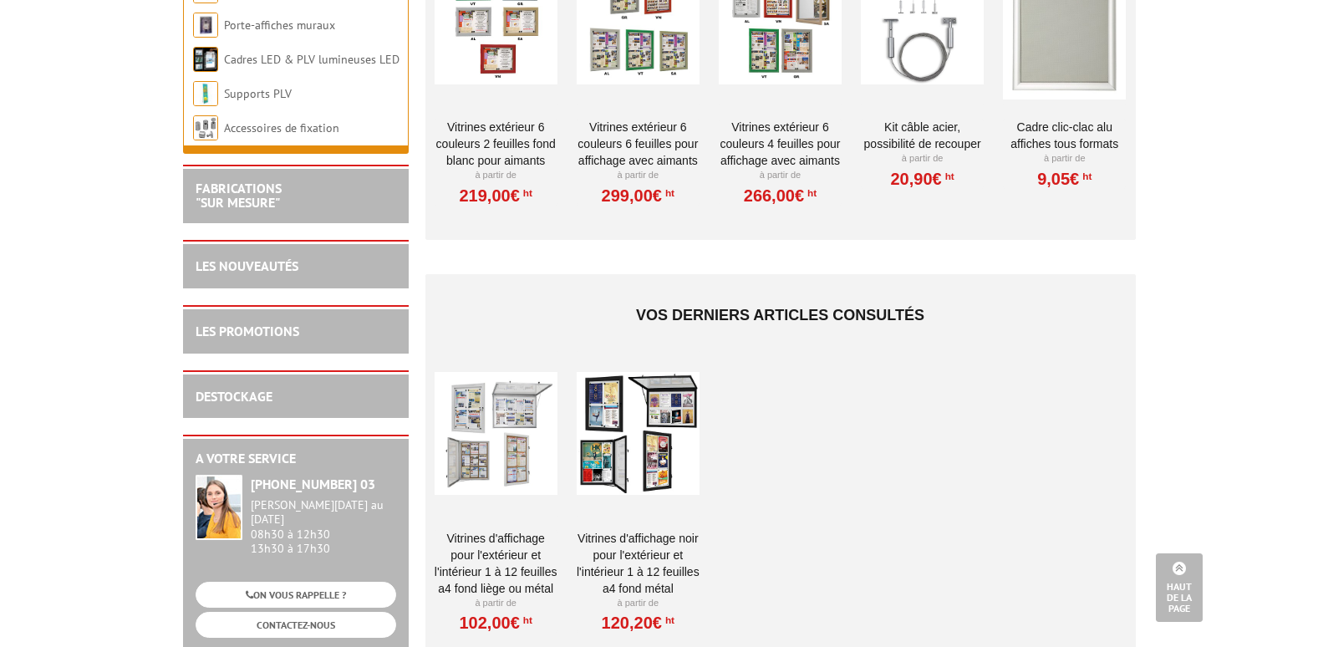
click at [504, 451] on div at bounding box center [496, 433] width 123 height 167
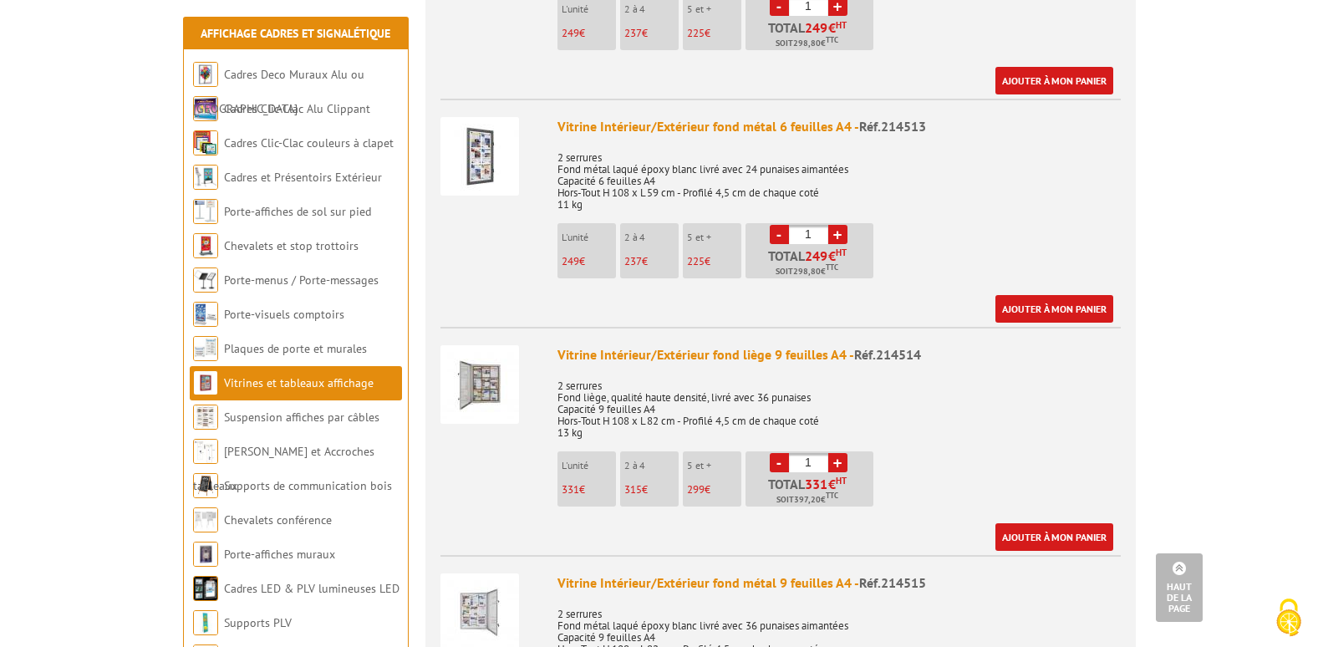
scroll to position [2256, 0]
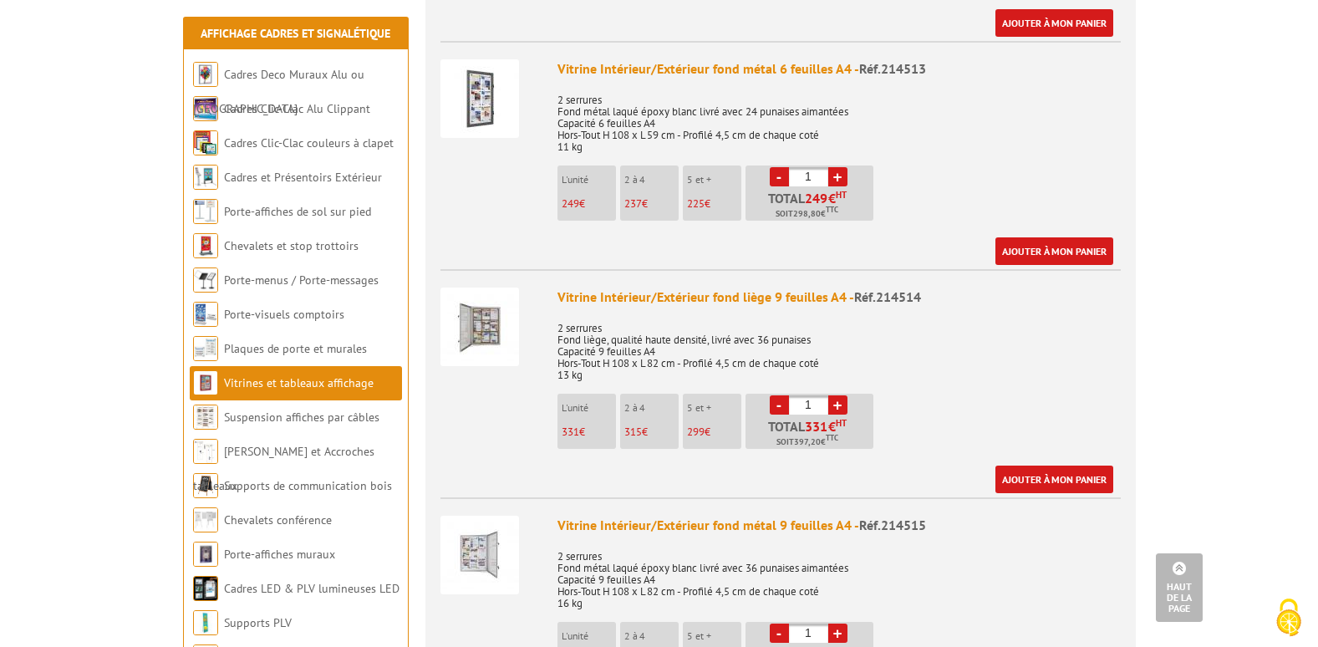
click at [481, 79] on img at bounding box center [479, 98] width 79 height 79
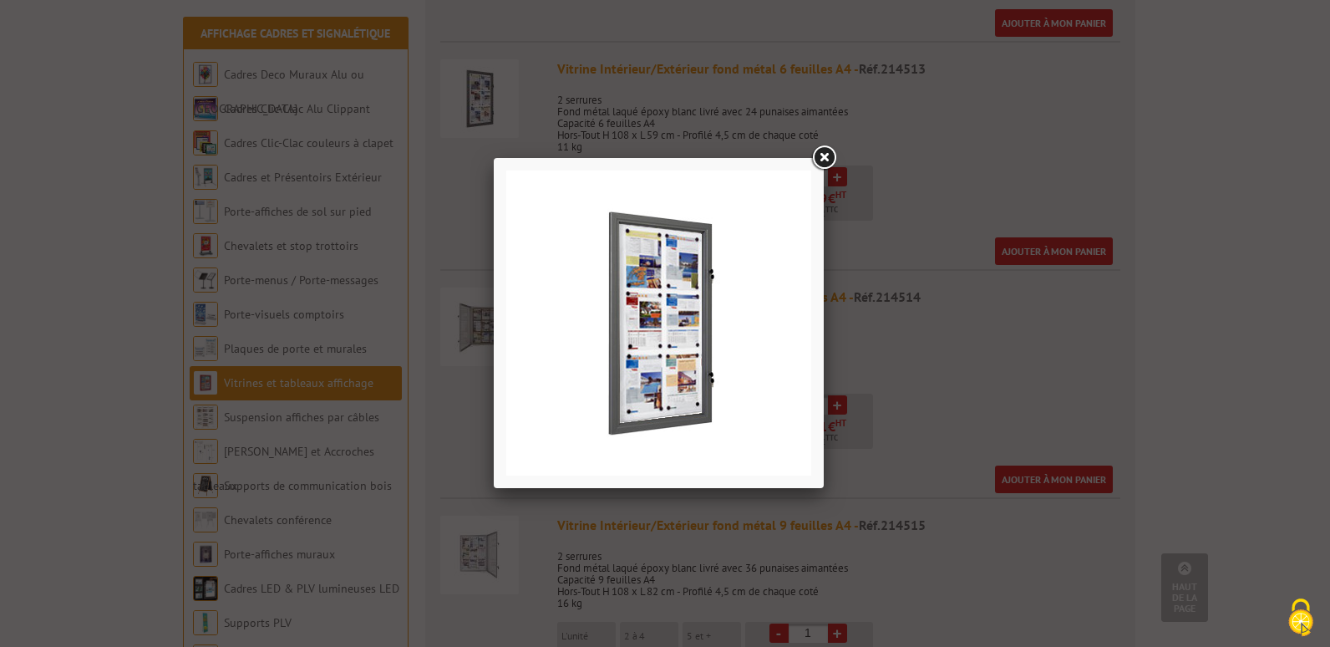
click at [653, 355] on img at bounding box center [658, 322] width 305 height 305
drag, startPoint x: 827, startPoint y: 159, endPoint x: 800, endPoint y: 195, distance: 45.3
click at [826, 159] on link at bounding box center [824, 158] width 30 height 30
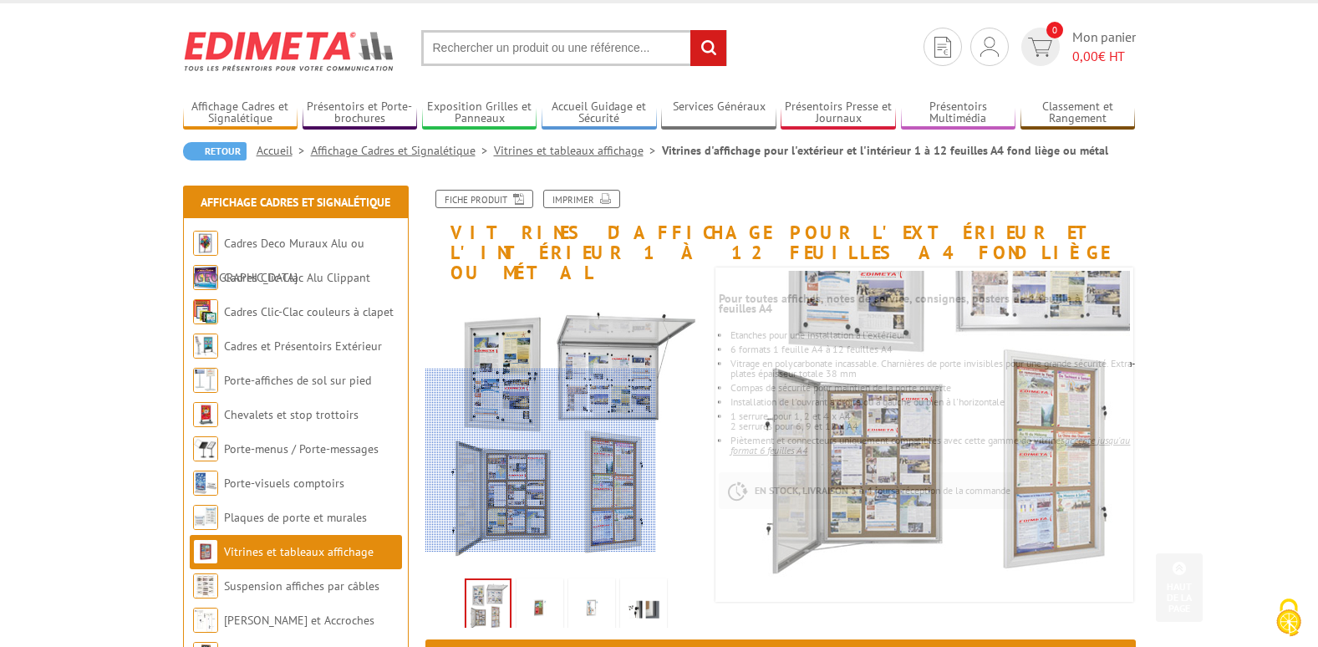
scroll to position [0, 0]
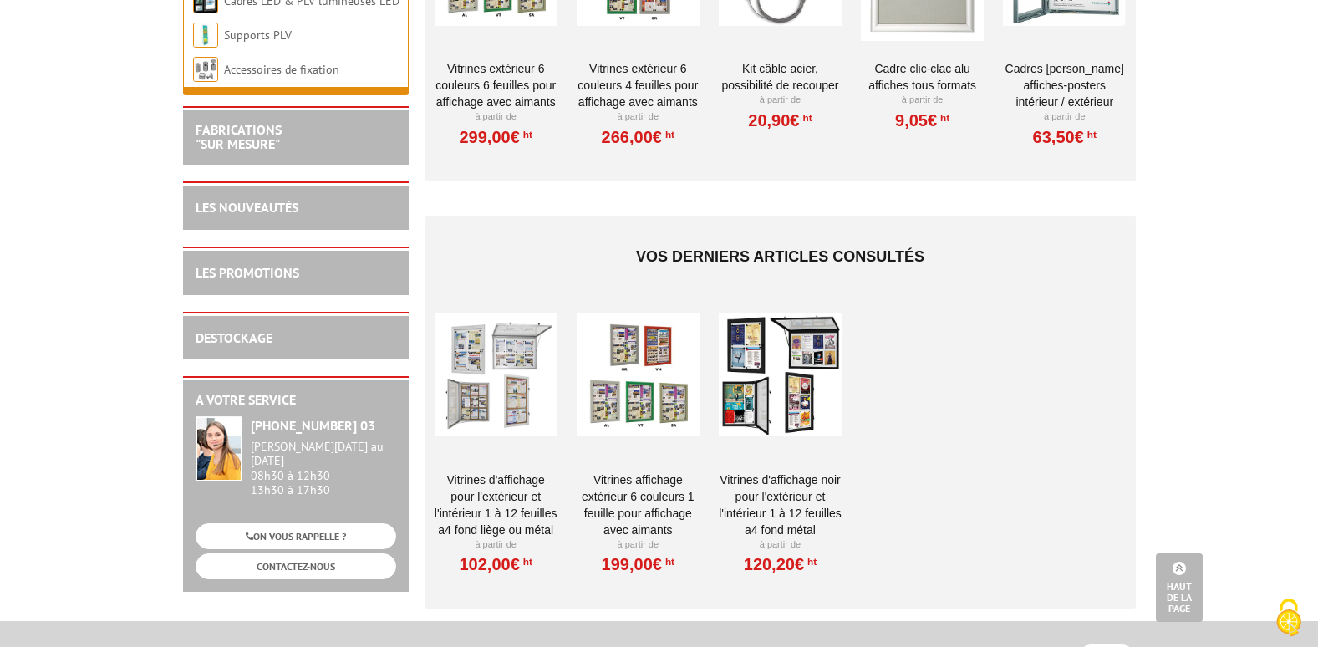
click at [645, 405] on div at bounding box center [638, 375] width 123 height 167
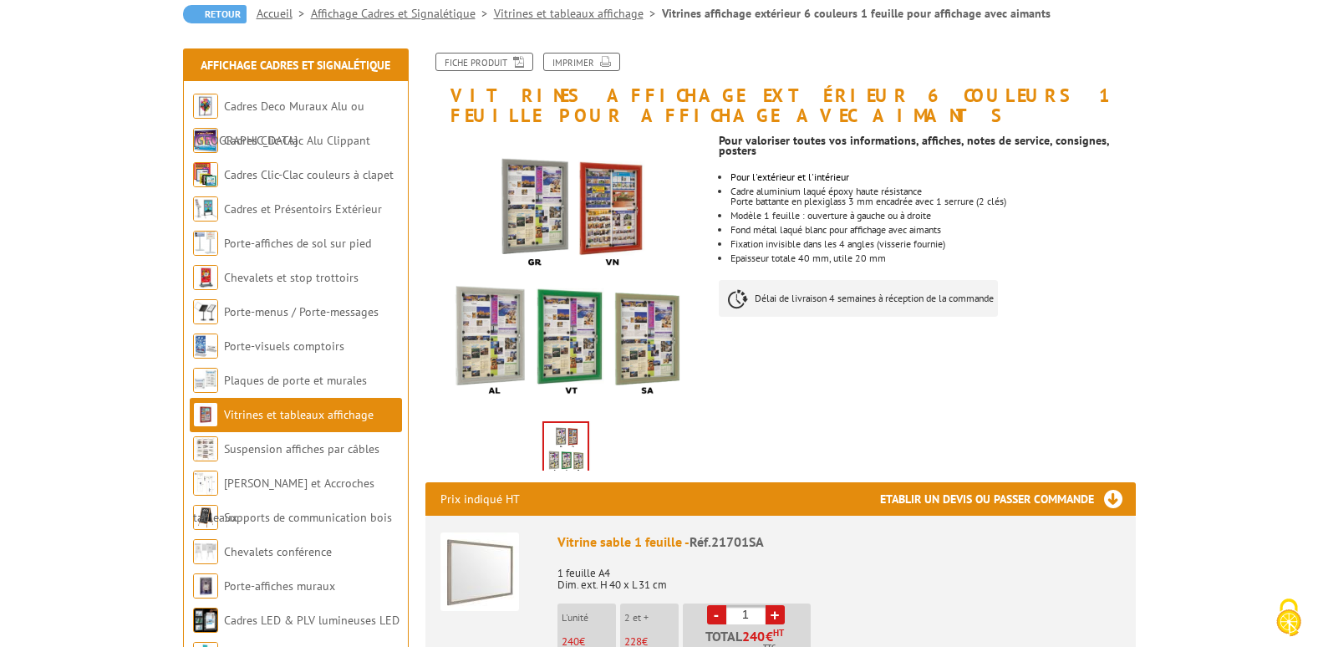
click at [577, 350] on img at bounding box center [566, 275] width 282 height 282
click at [578, 348] on img at bounding box center [566, 275] width 282 height 282
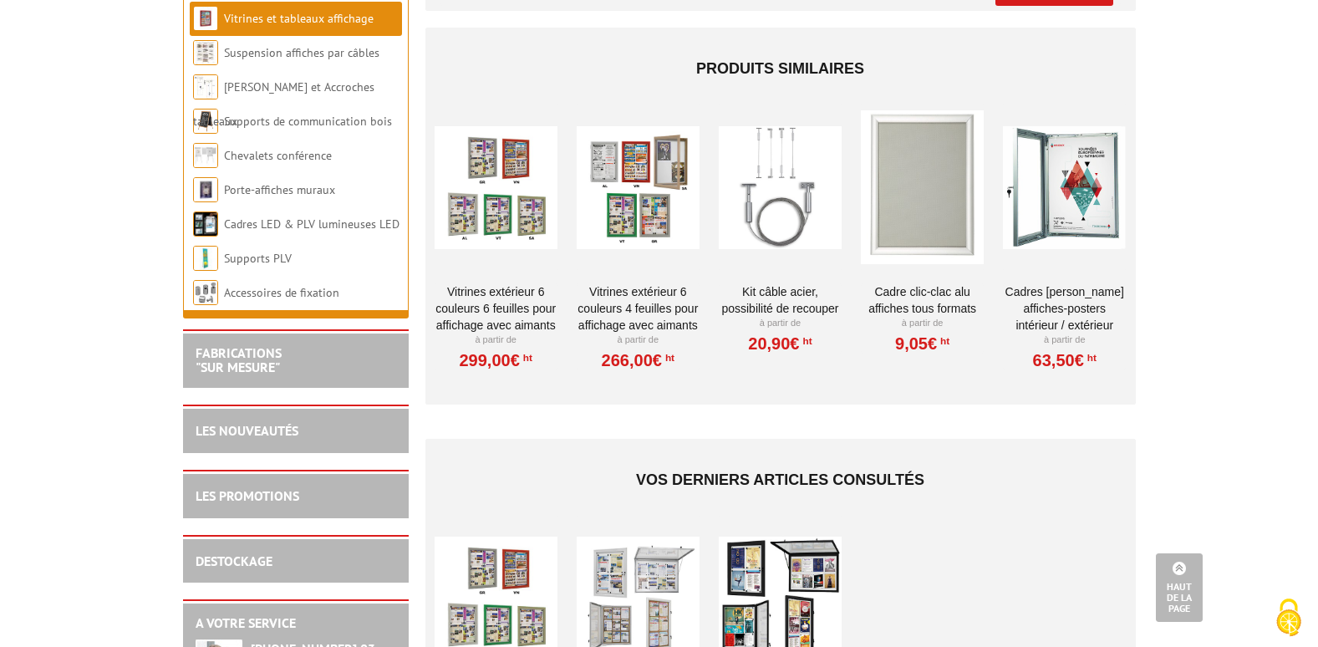
scroll to position [2423, 0]
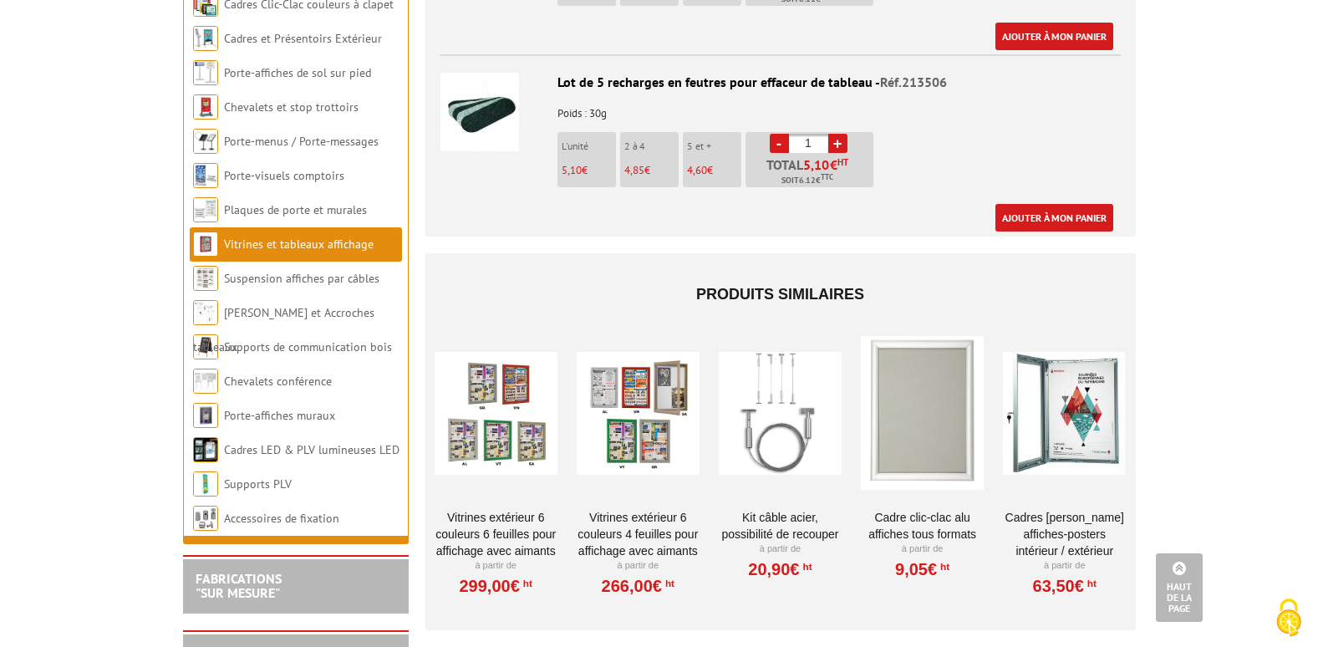
click at [513, 435] on div at bounding box center [496, 412] width 123 height 167
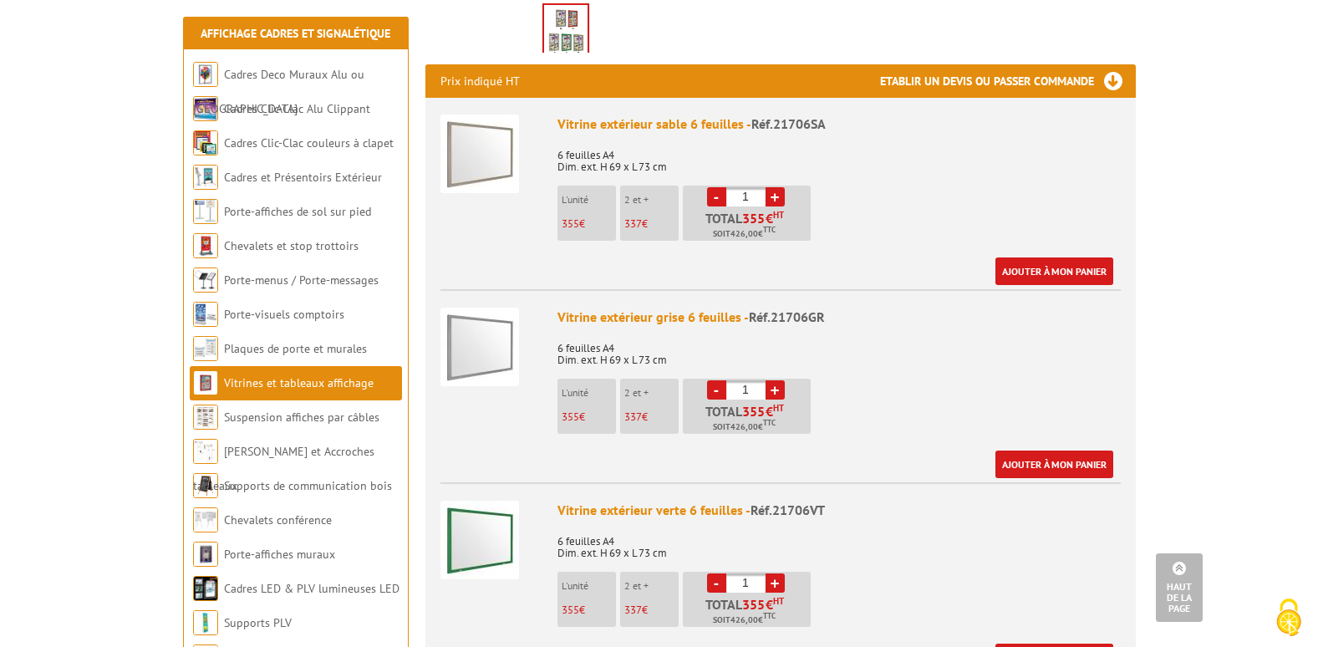
scroll to position [669, 0]
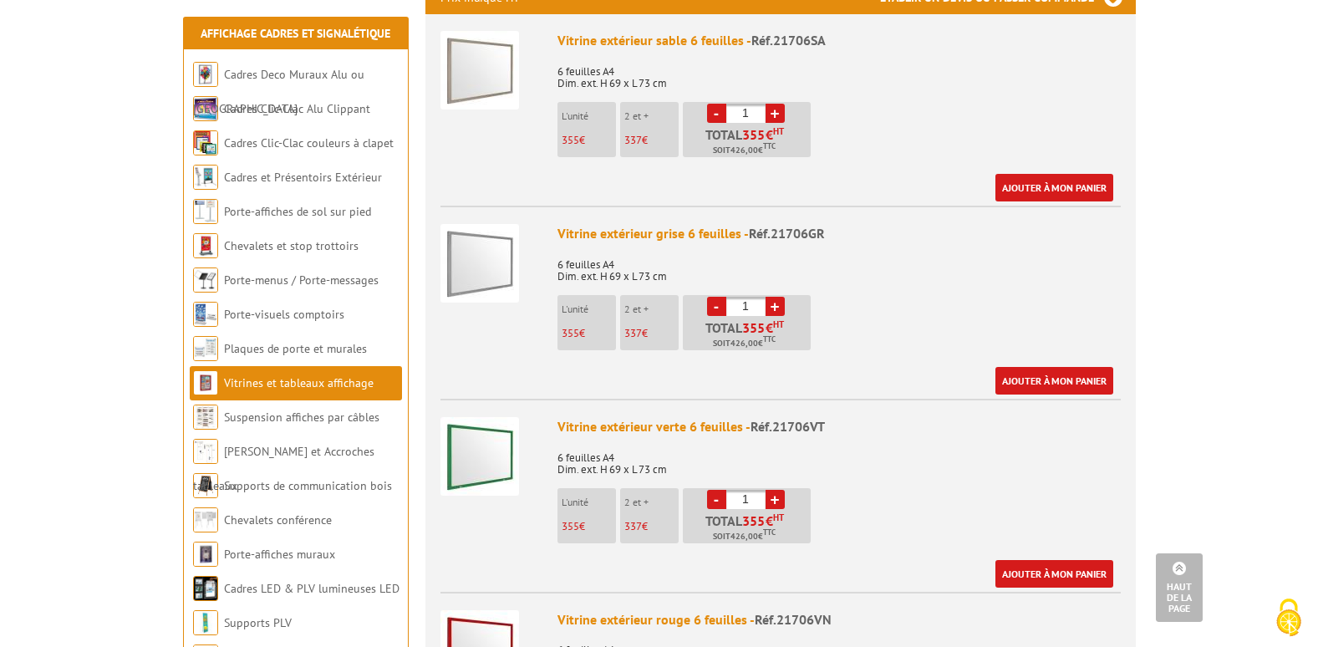
click at [495, 443] on img at bounding box center [479, 456] width 79 height 79
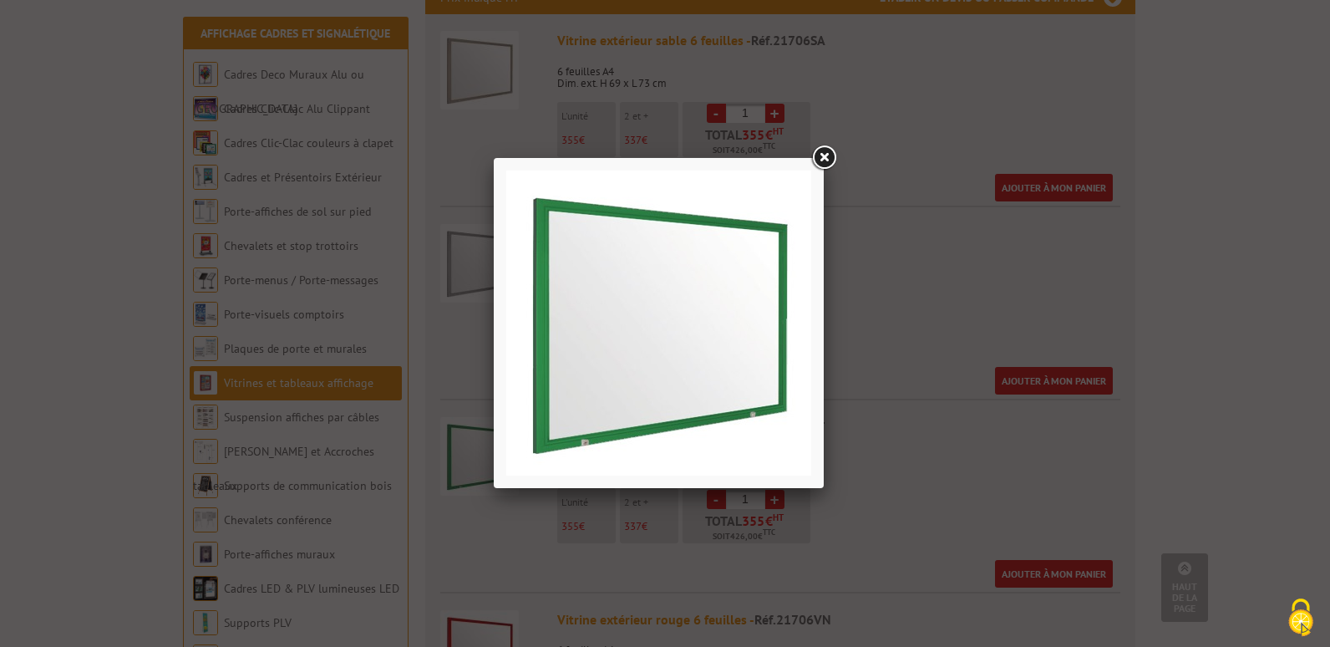
click at [665, 321] on img at bounding box center [658, 322] width 305 height 305
click at [822, 161] on link at bounding box center [824, 158] width 30 height 30
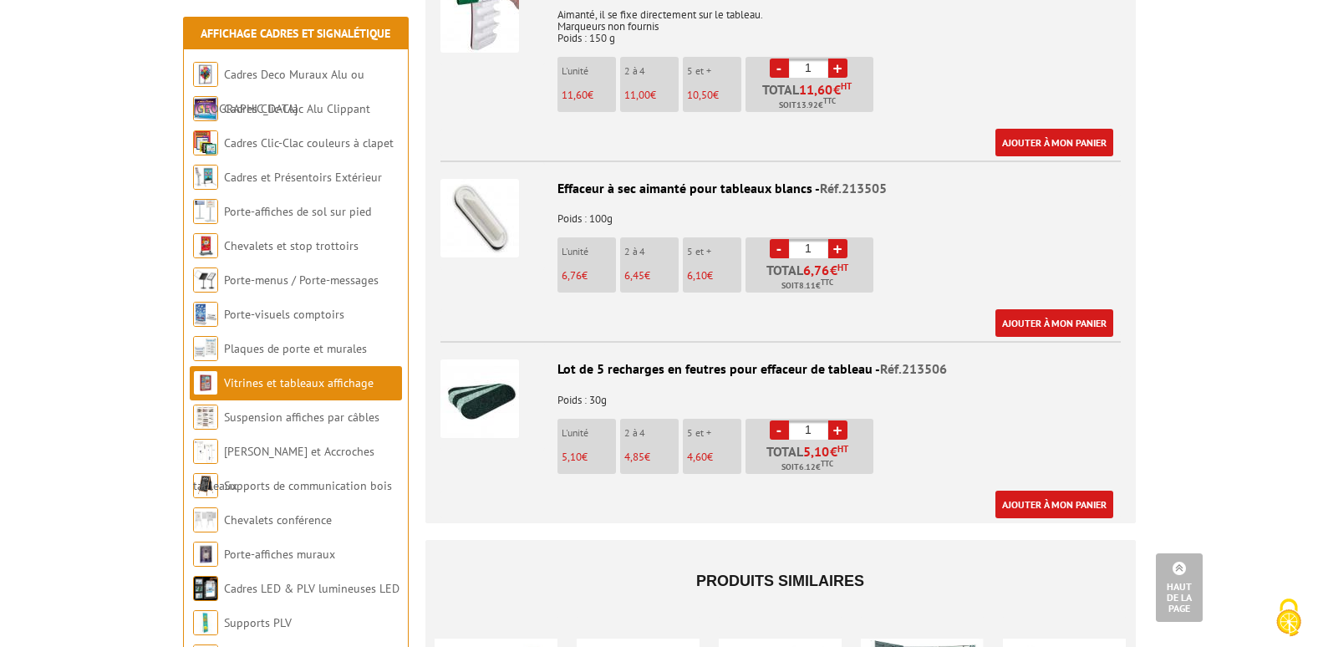
scroll to position [2423, 0]
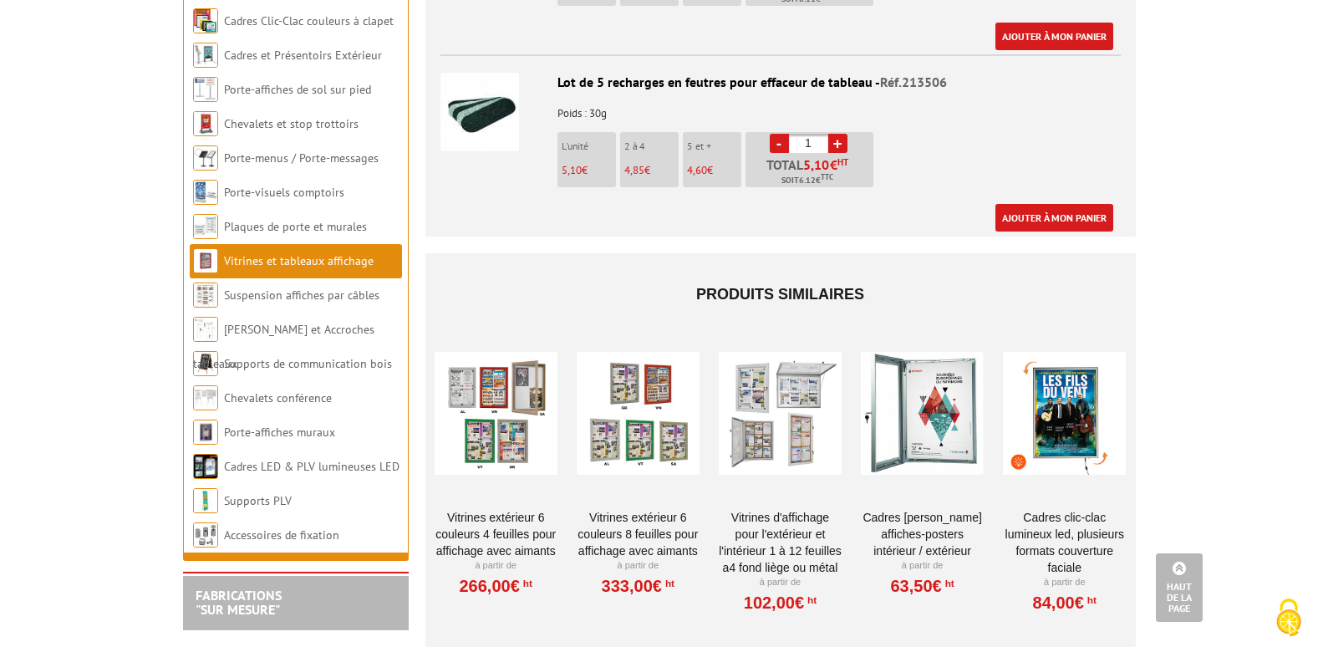
click at [659, 430] on div at bounding box center [638, 412] width 123 height 167
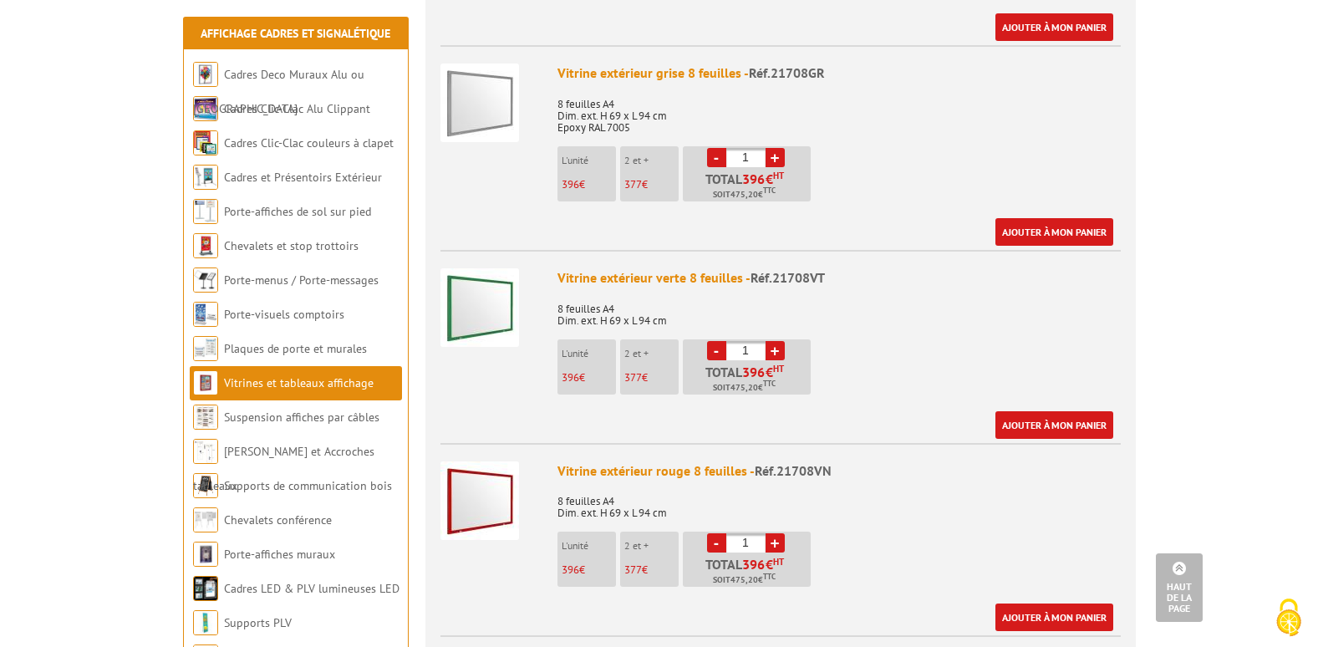
scroll to position [501, 0]
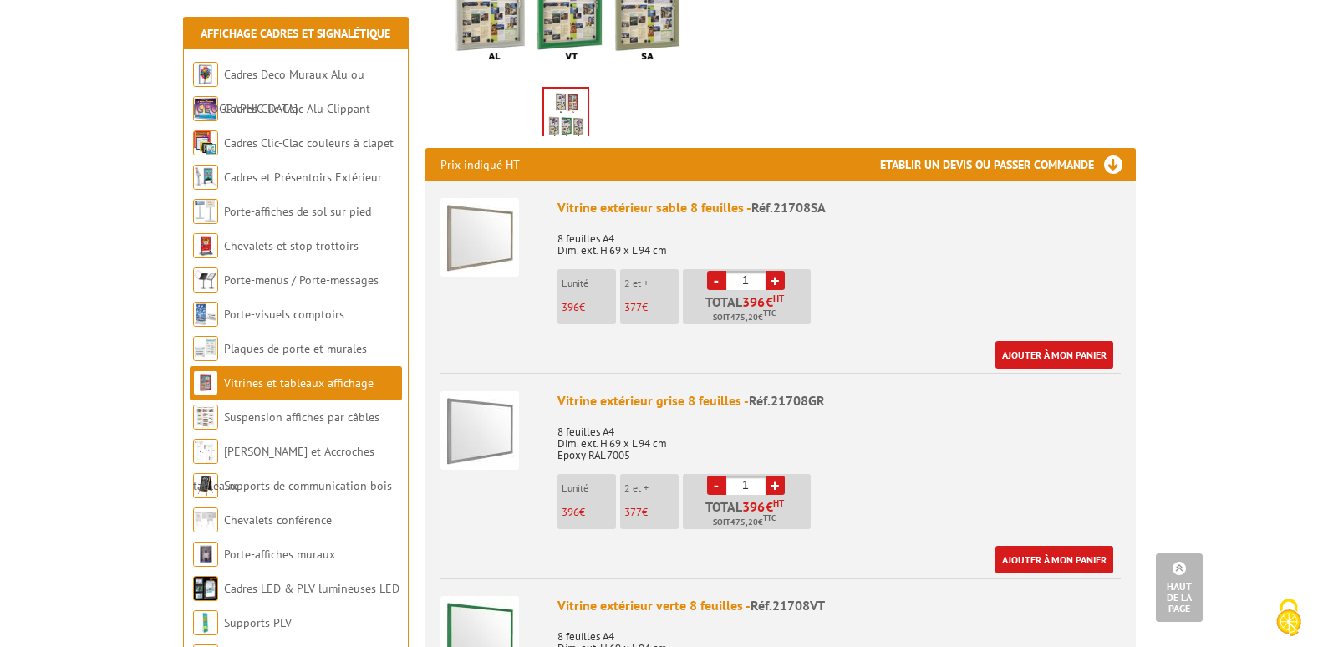
click at [469, 421] on img at bounding box center [479, 430] width 79 height 79
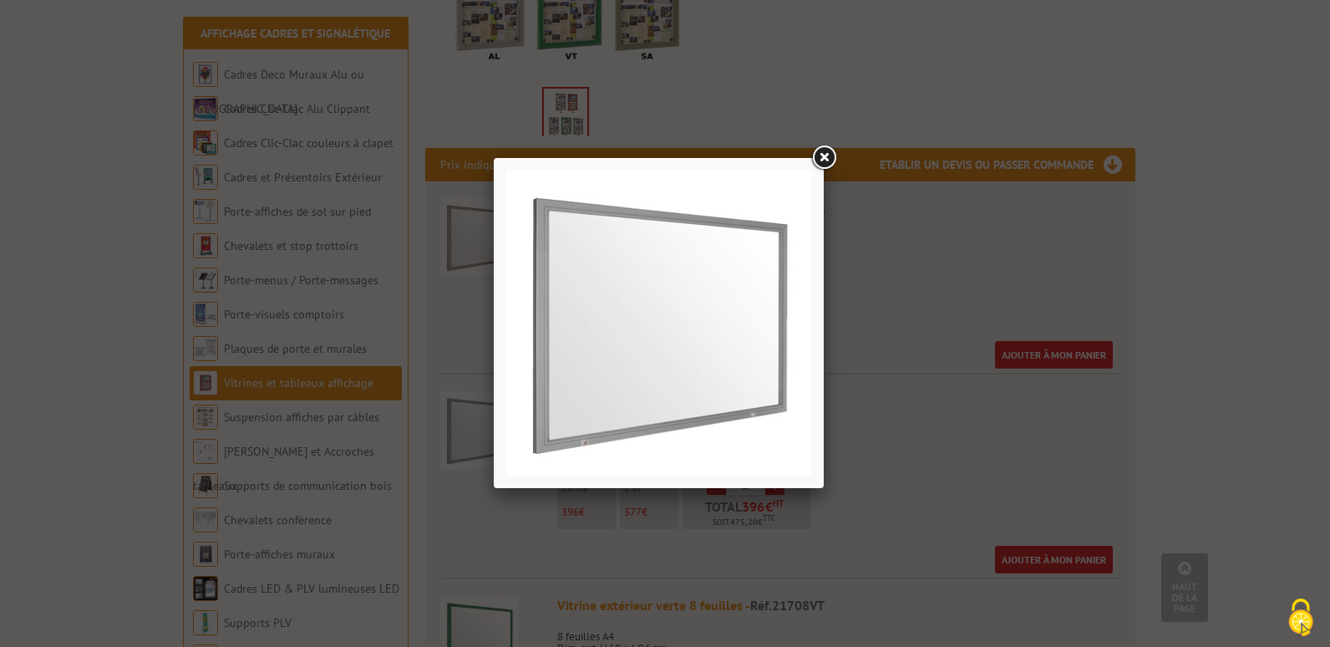
click at [633, 361] on img at bounding box center [658, 322] width 305 height 305
drag, startPoint x: 826, startPoint y: 154, endPoint x: 822, endPoint y: 182, distance: 28.7
click at [824, 155] on link at bounding box center [824, 158] width 30 height 30
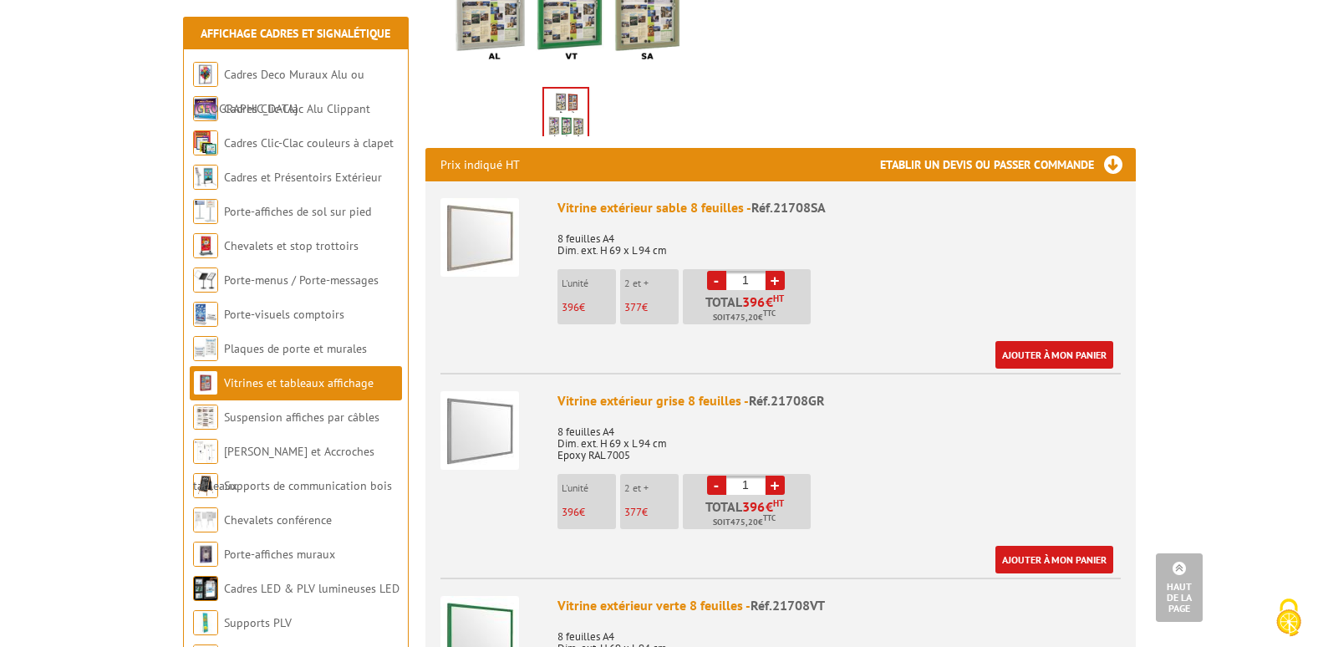
click at [483, 414] on img at bounding box center [479, 430] width 79 height 79
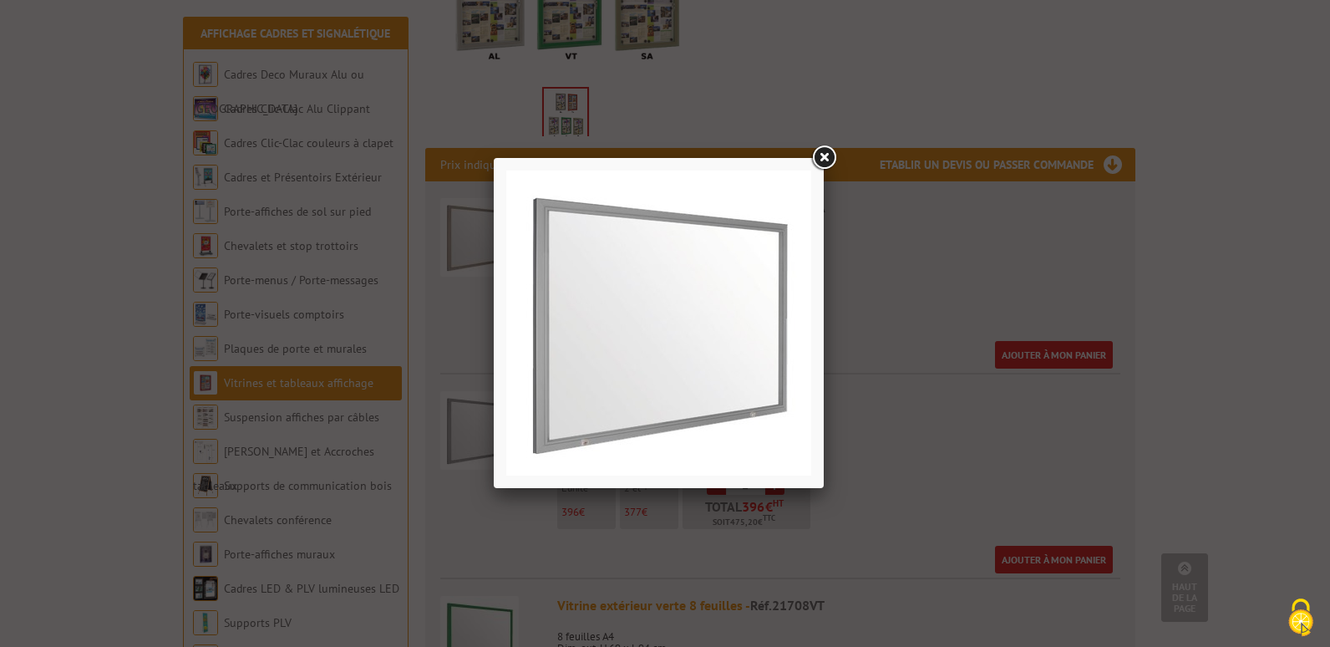
click at [832, 160] on link at bounding box center [824, 158] width 30 height 30
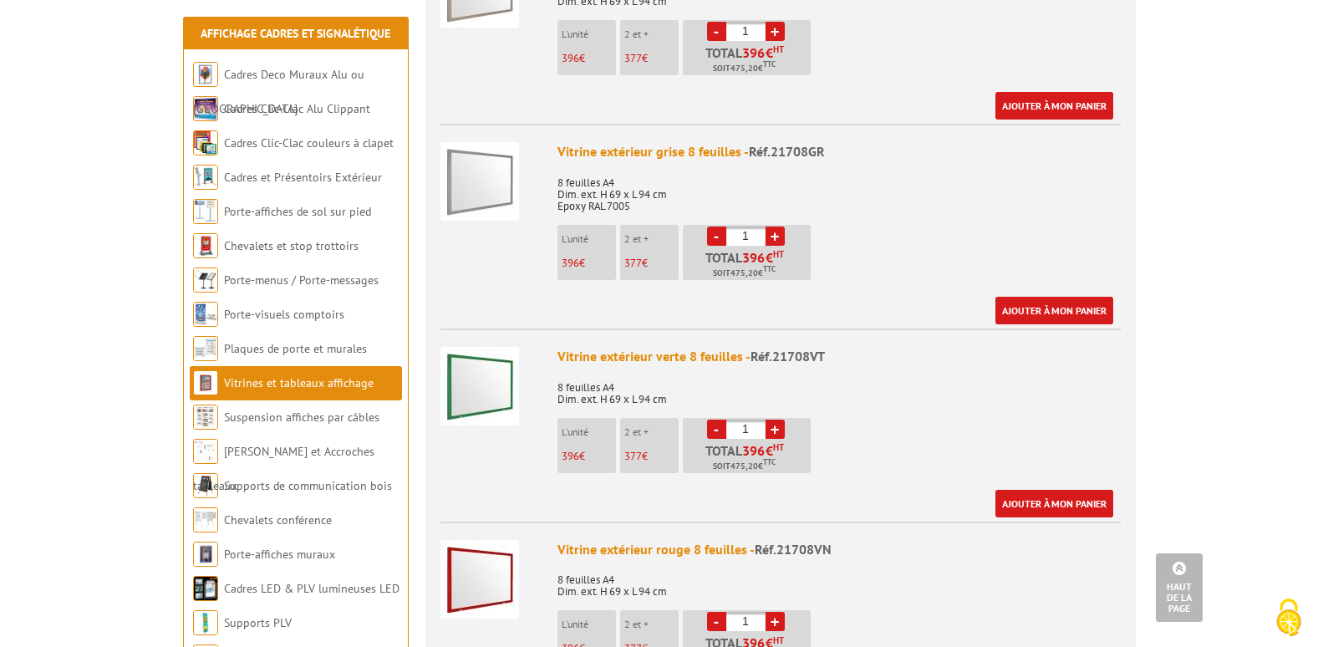
scroll to position [752, 0]
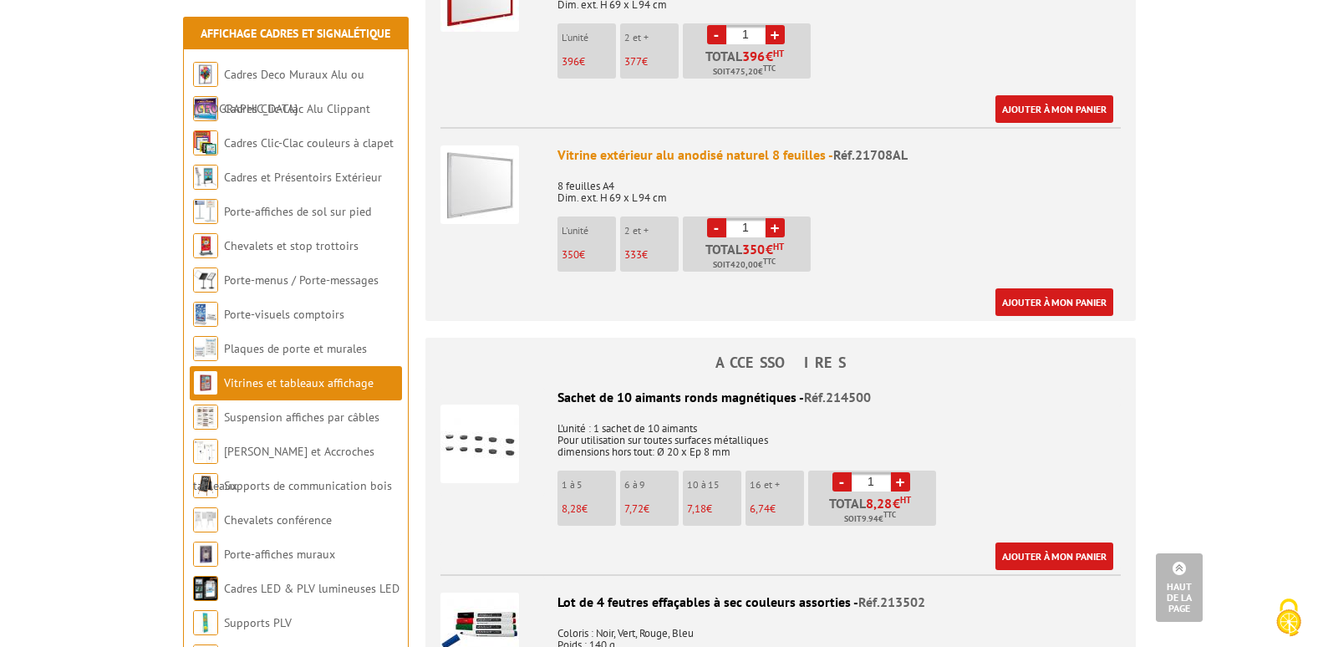
click at [104, 540] on body "Nos équipes sont à votre service du lundi au vendredi de 8h30 à 12h30 et de 13h…" at bounding box center [659, 625] width 1318 height 3924
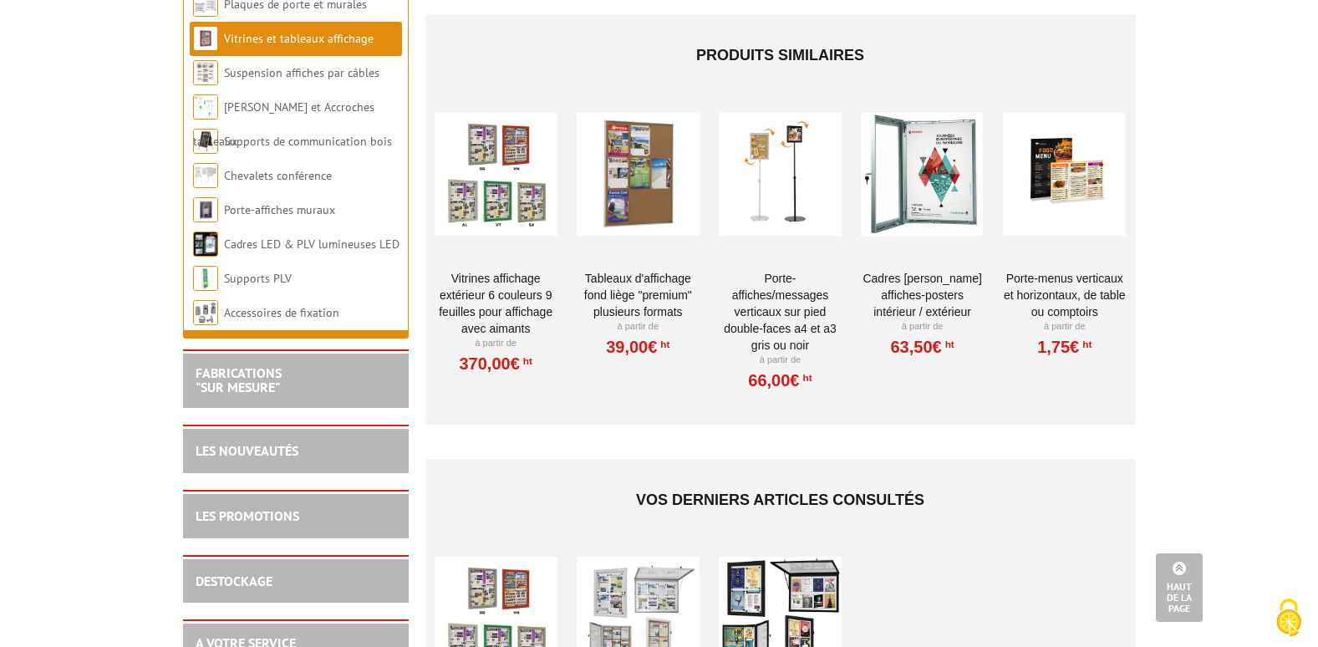
scroll to position [2591, 0]
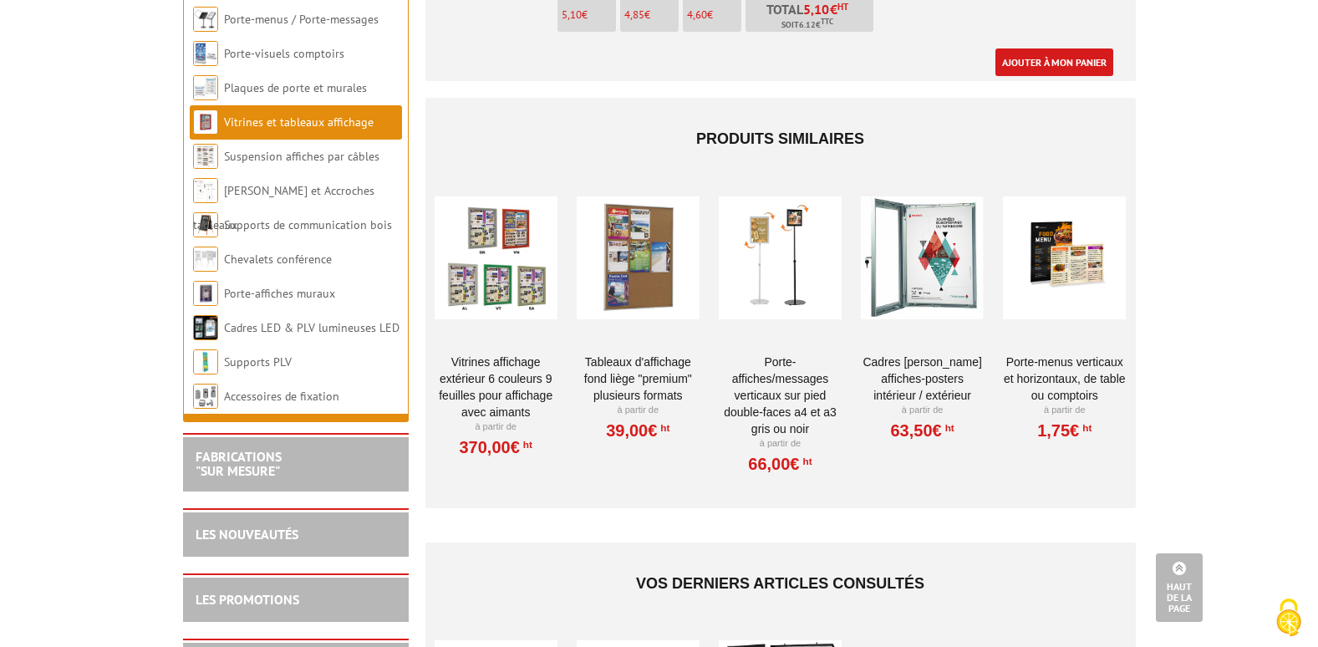
click at [936, 247] on div at bounding box center [922, 257] width 123 height 167
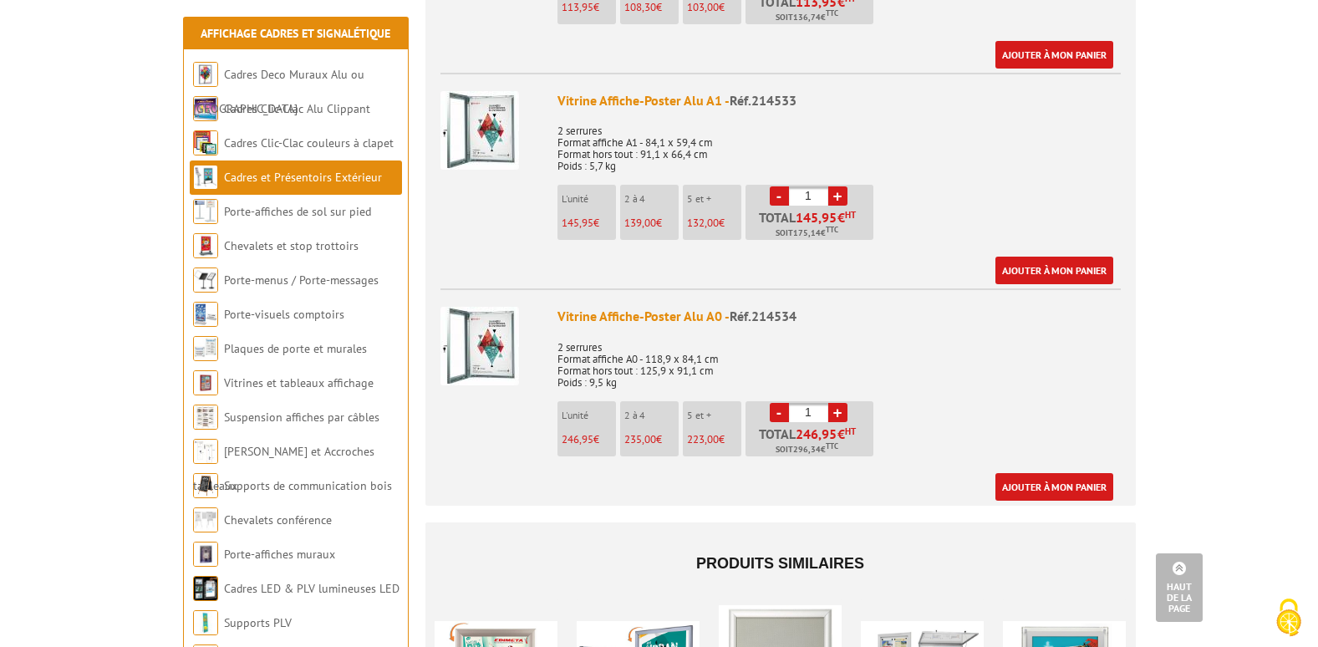
scroll to position [1253, 0]
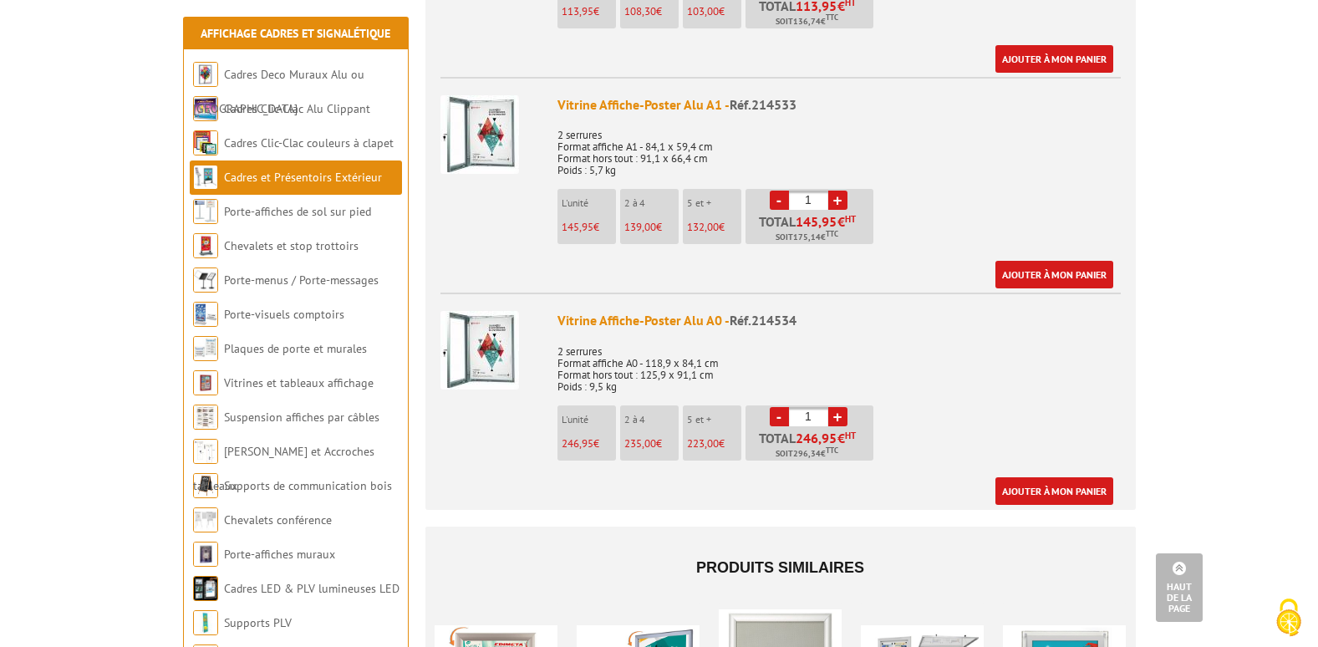
click at [501, 349] on img at bounding box center [479, 350] width 79 height 79
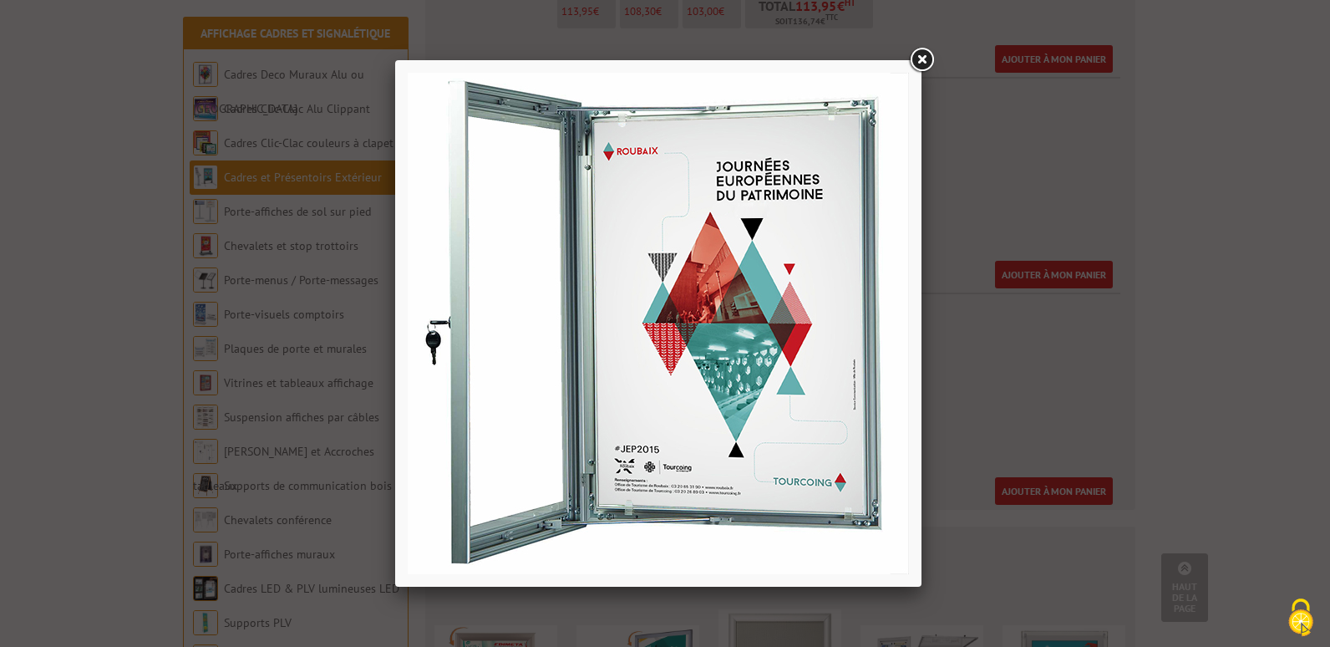
click at [914, 61] on link at bounding box center [922, 60] width 30 height 30
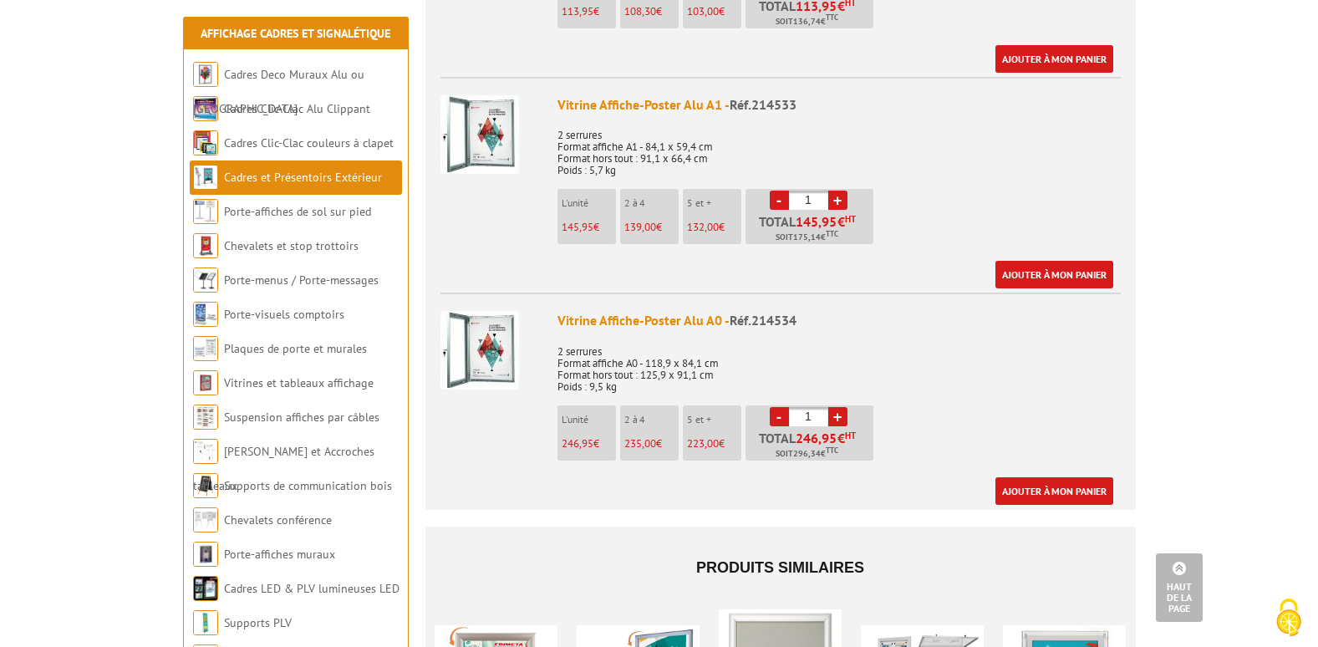
scroll to position [919, 0]
